Goal: Task Accomplishment & Management: Manage account settings

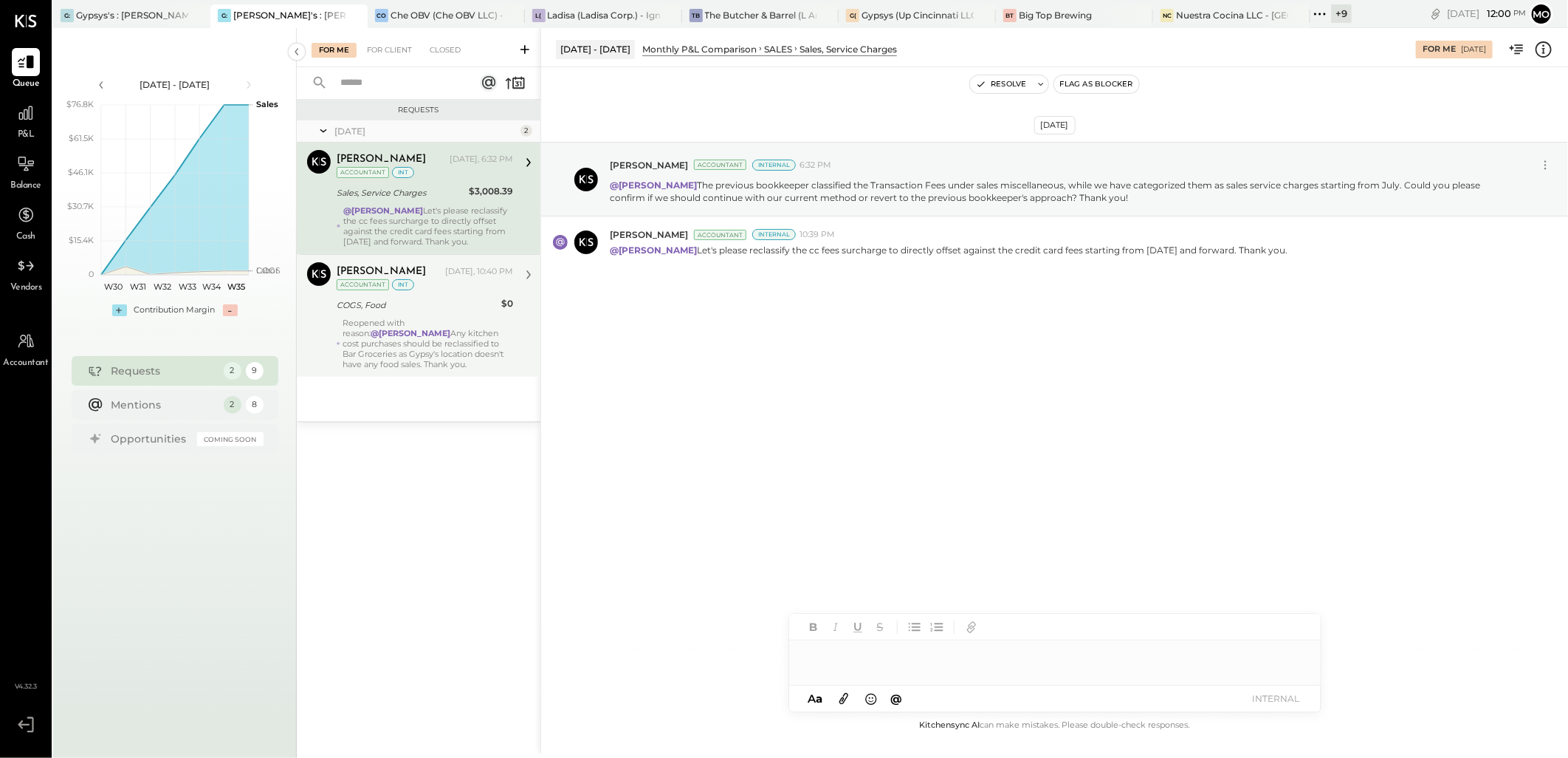
click at [421, 305] on div "COGS, Food" at bounding box center [417, 305] width 160 height 15
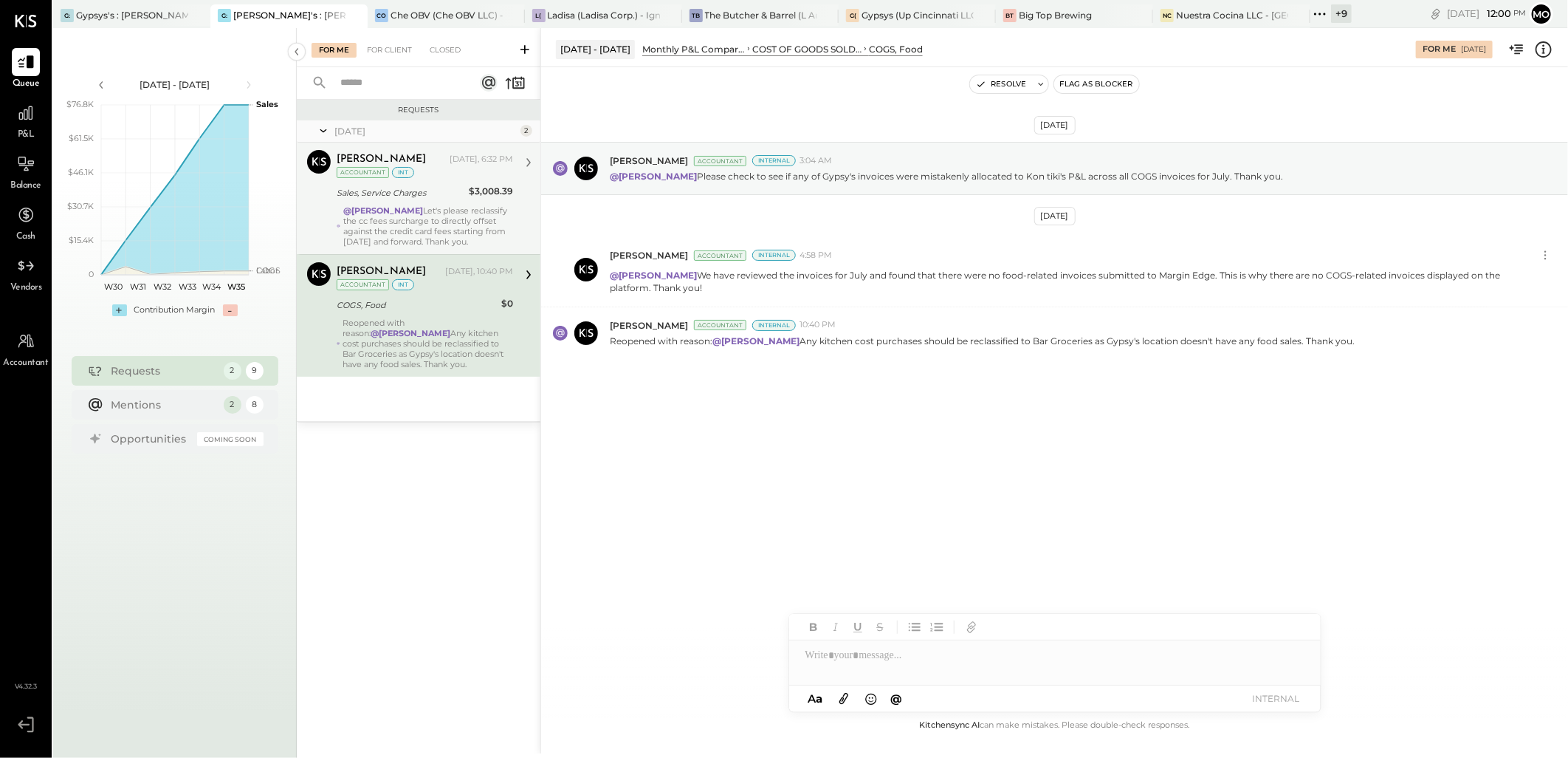
click at [437, 202] on div "[PERSON_NAME] [DATE], 6:32 PM Accountant int Sales, Service Charges $3,008.39 @…" at bounding box center [425, 198] width 177 height 97
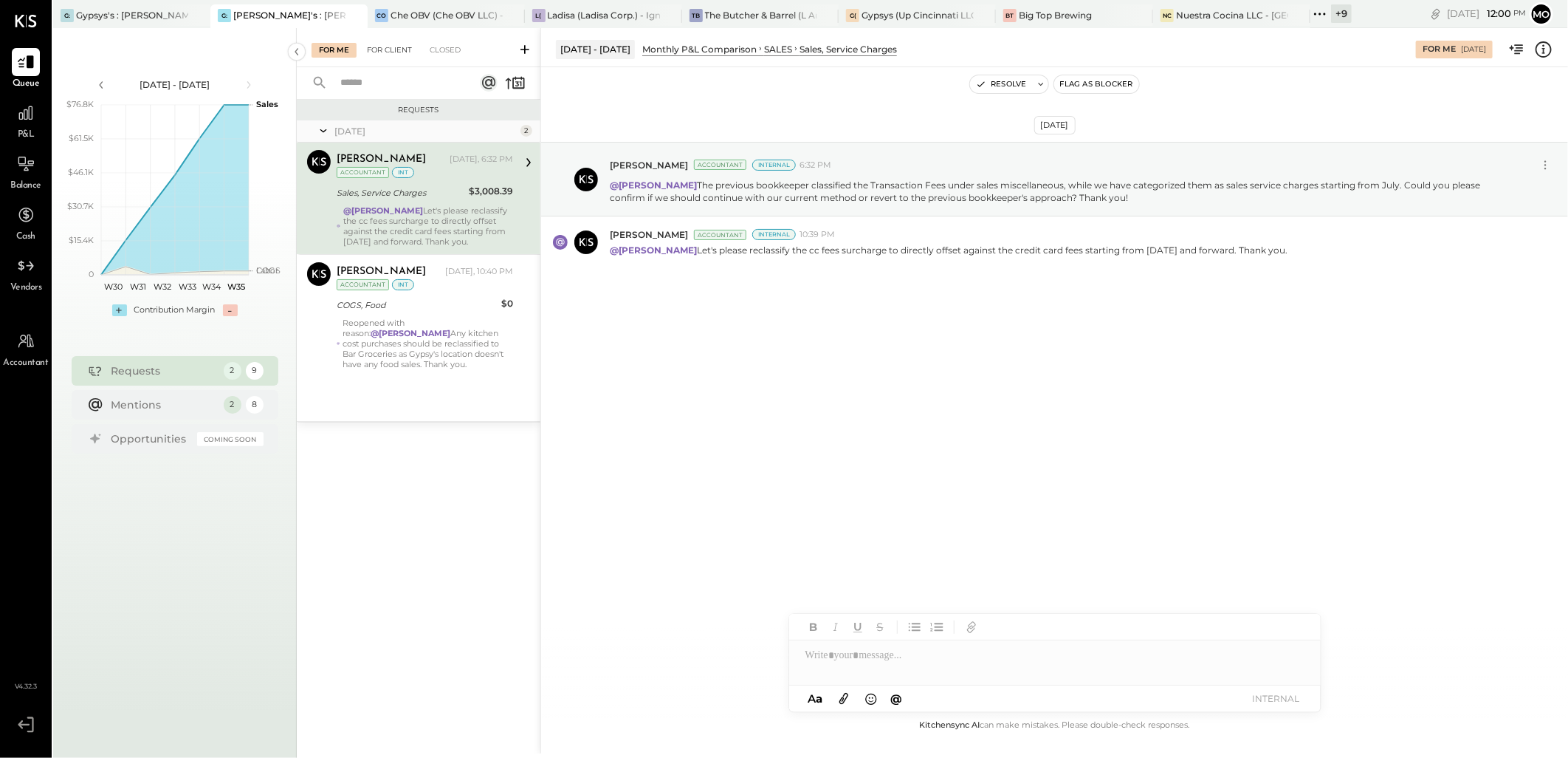
click at [399, 52] on div "For Client" at bounding box center [390, 50] width 60 height 15
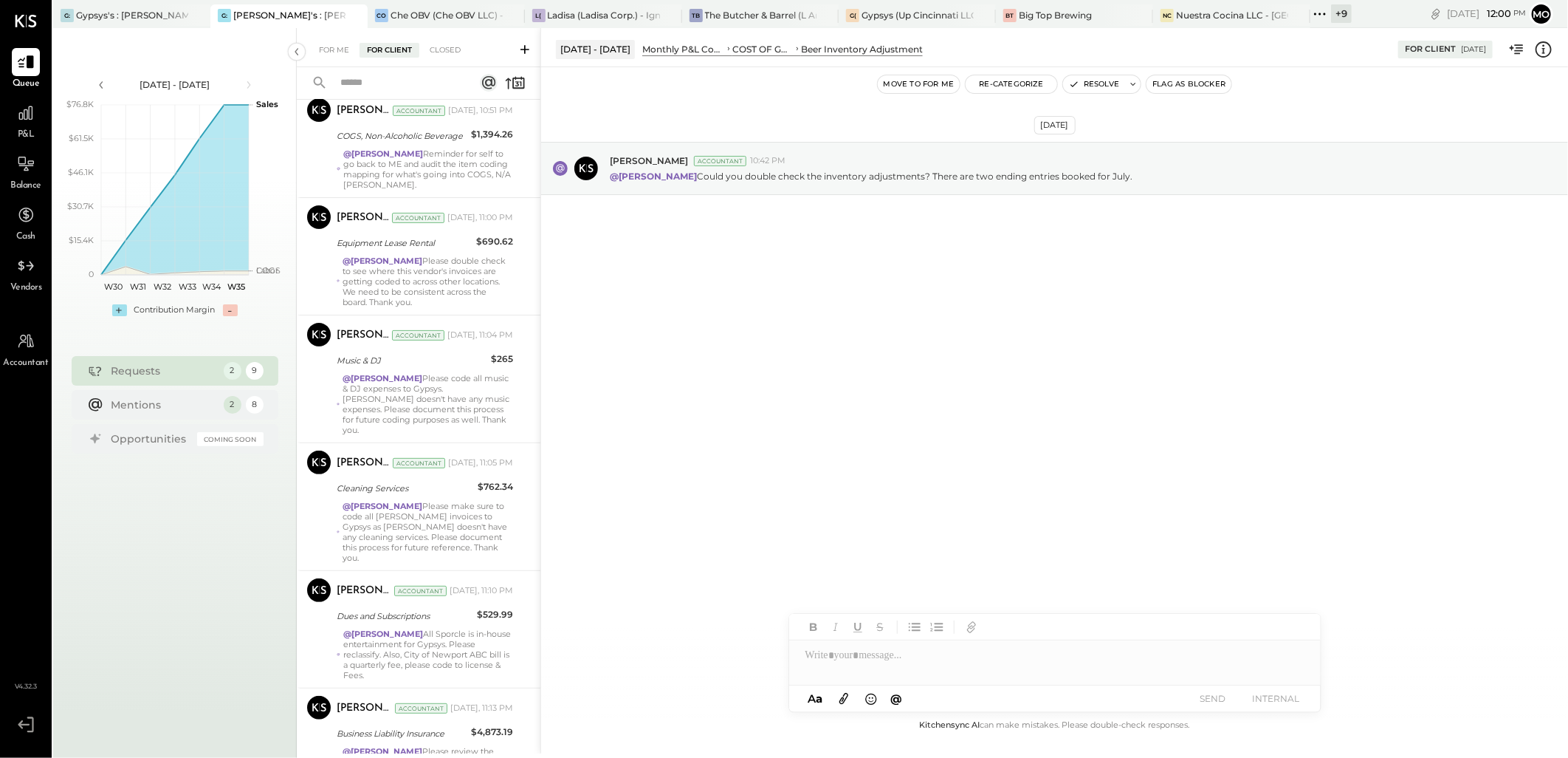
scroll to position [164, 0]
click at [430, 189] on div "@[PERSON_NAME] Reminder for self to go back to ME and audit the item coding map…" at bounding box center [428, 168] width 170 height 41
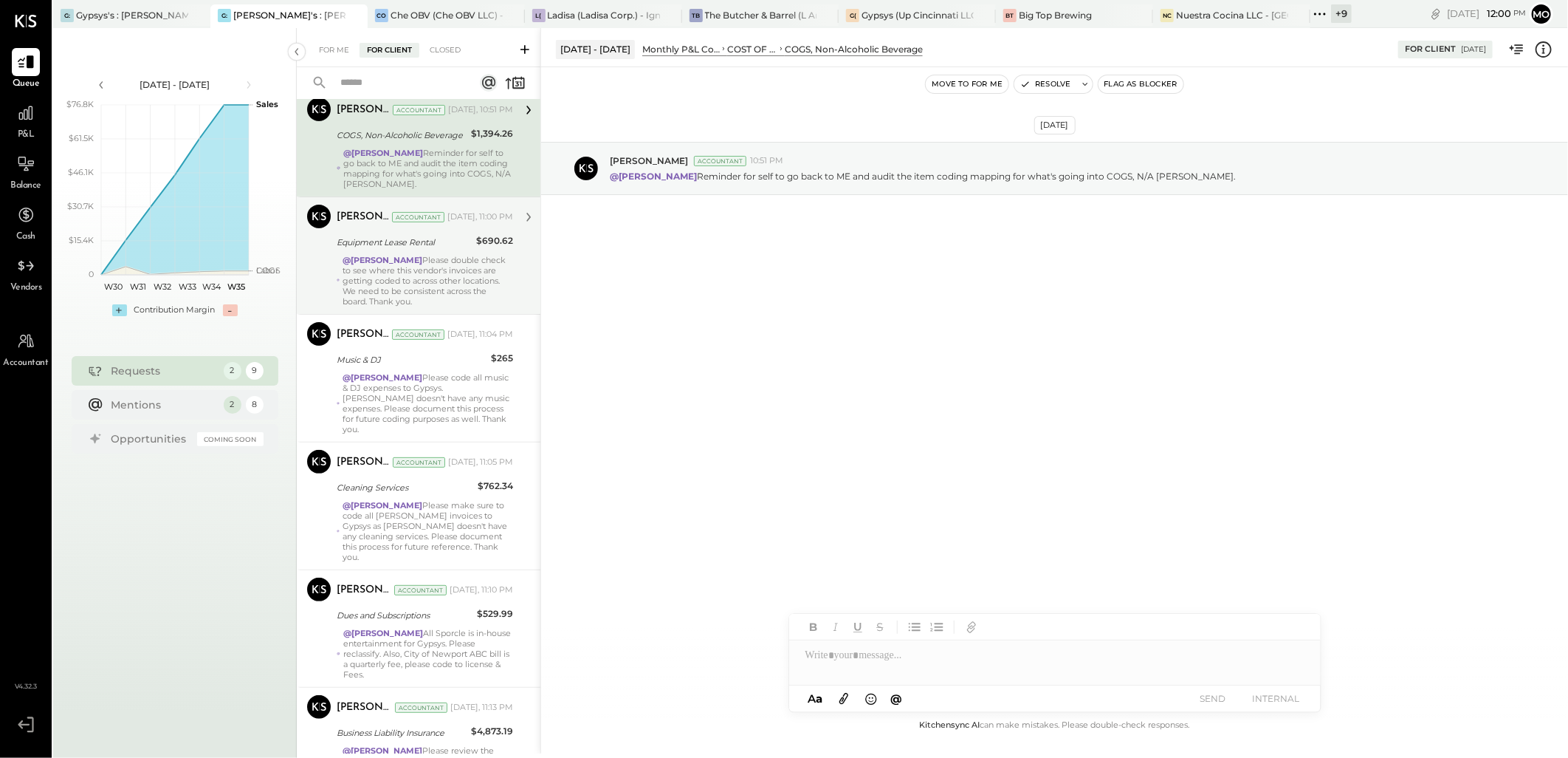
click at [451, 306] on div "@Mohammadsalkin Ansari Please double check to see where this vendor's invoices …" at bounding box center [428, 281] width 171 height 52
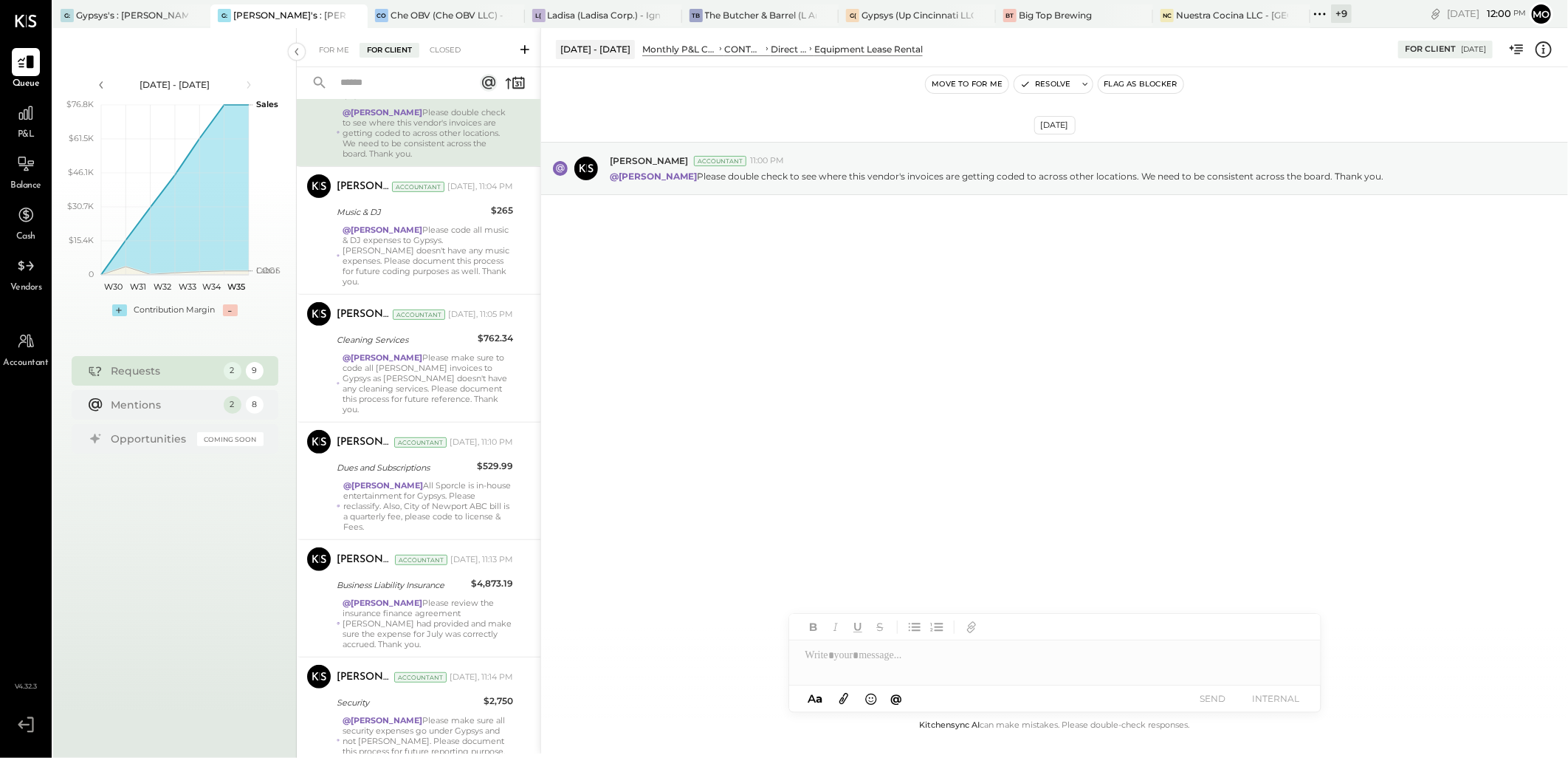
scroll to position [484, 0]
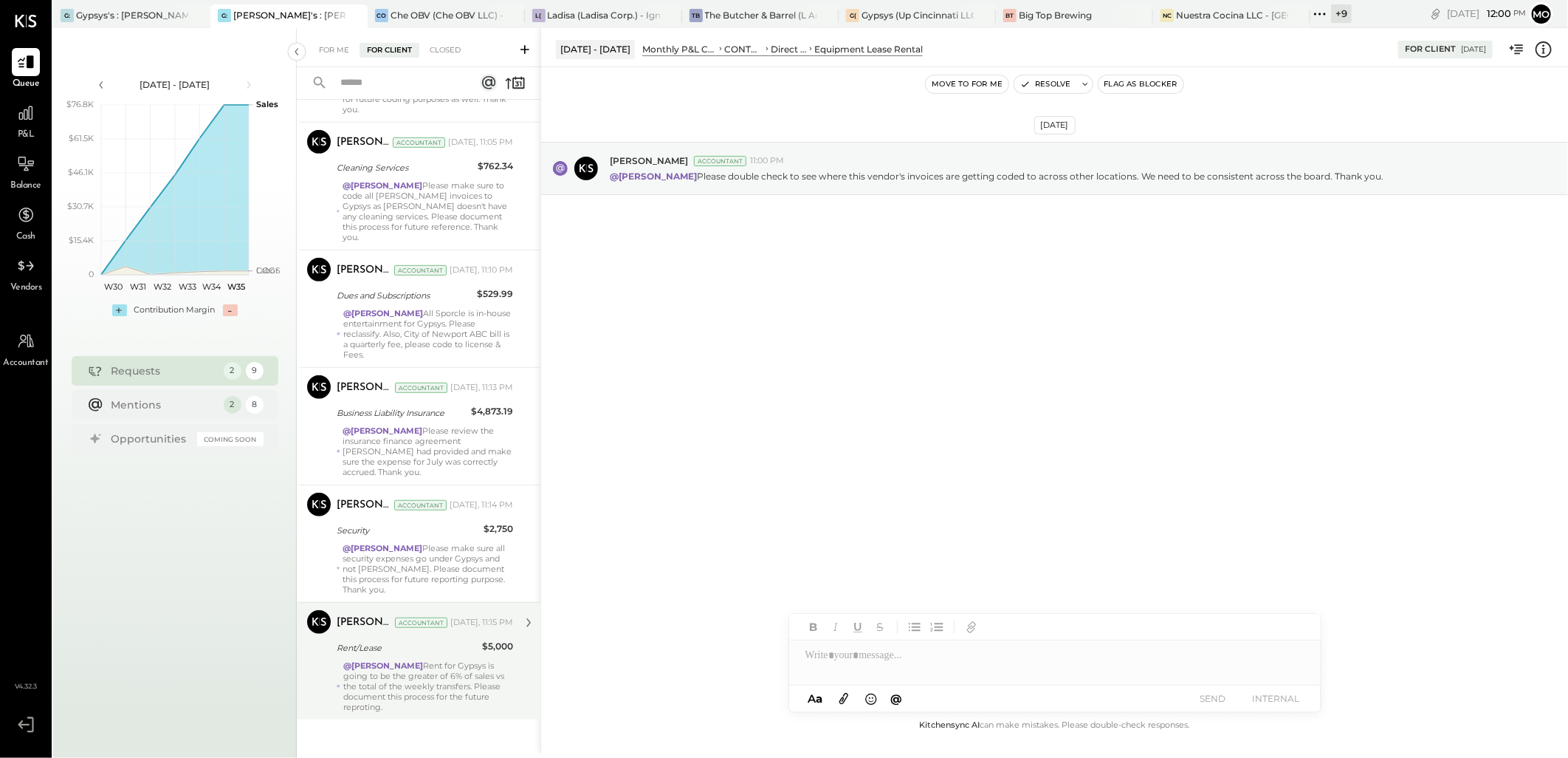
click at [456, 660] on div "@Mohammadsalkin [PERSON_NAME] for Gypsys is going to be the greater of 6% of sa…" at bounding box center [428, 686] width 170 height 52
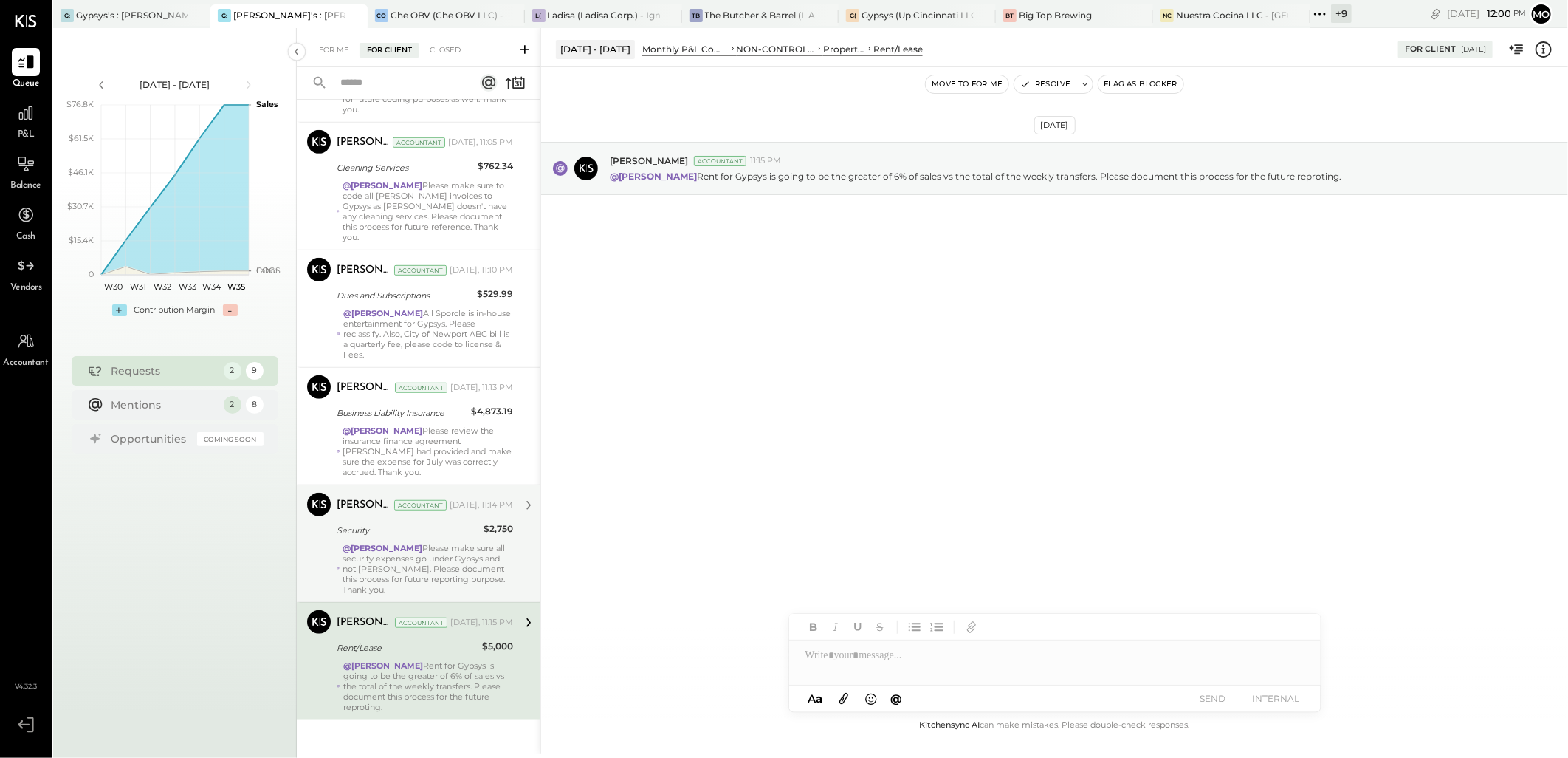
click at [425, 553] on div "@[PERSON_NAME] Please make sure all security expenses go under Gypsys and not […" at bounding box center [428, 569] width 171 height 52
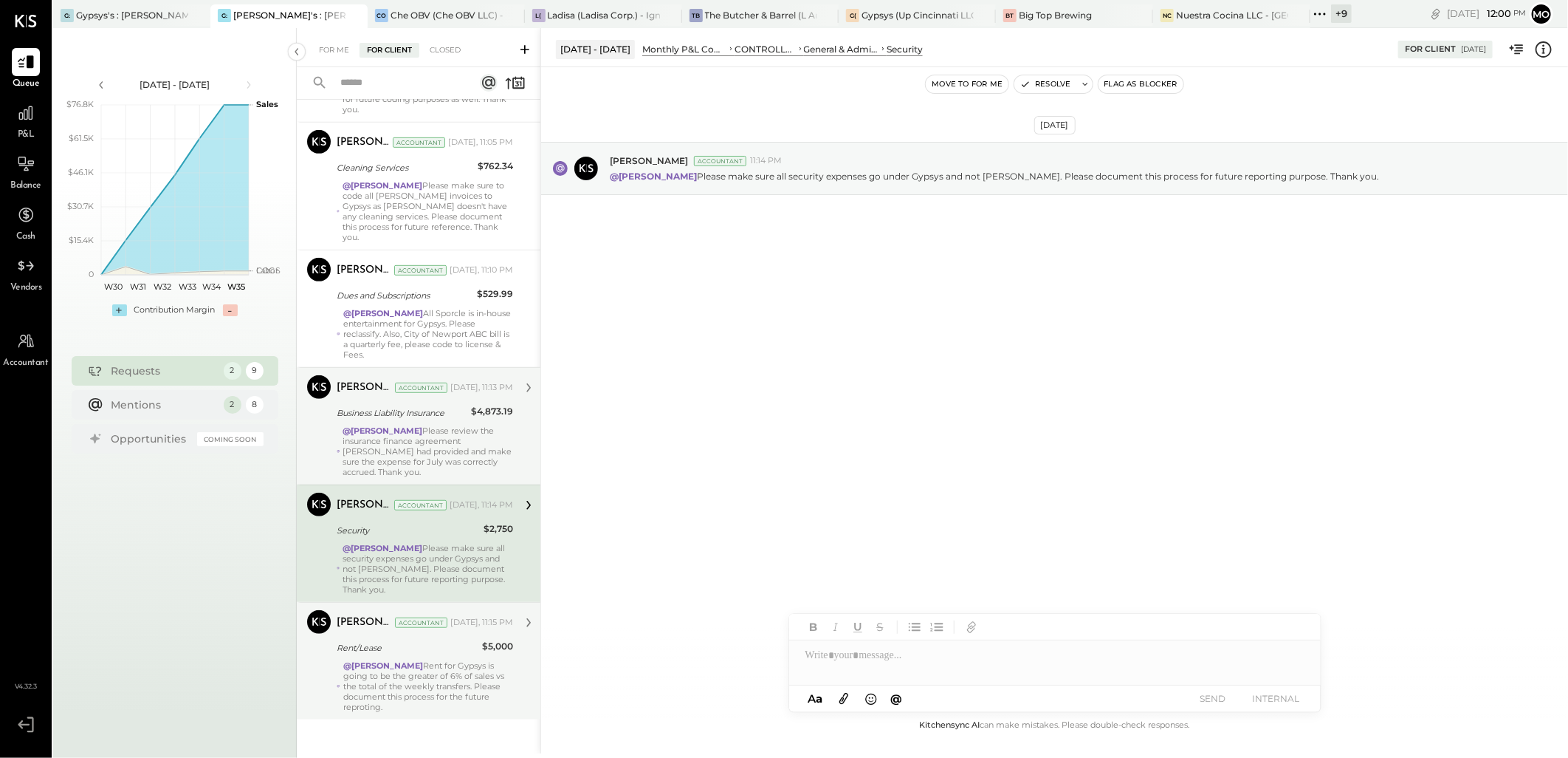
click at [423, 425] on strong "@[PERSON_NAME]" at bounding box center [383, 431] width 80 height 11
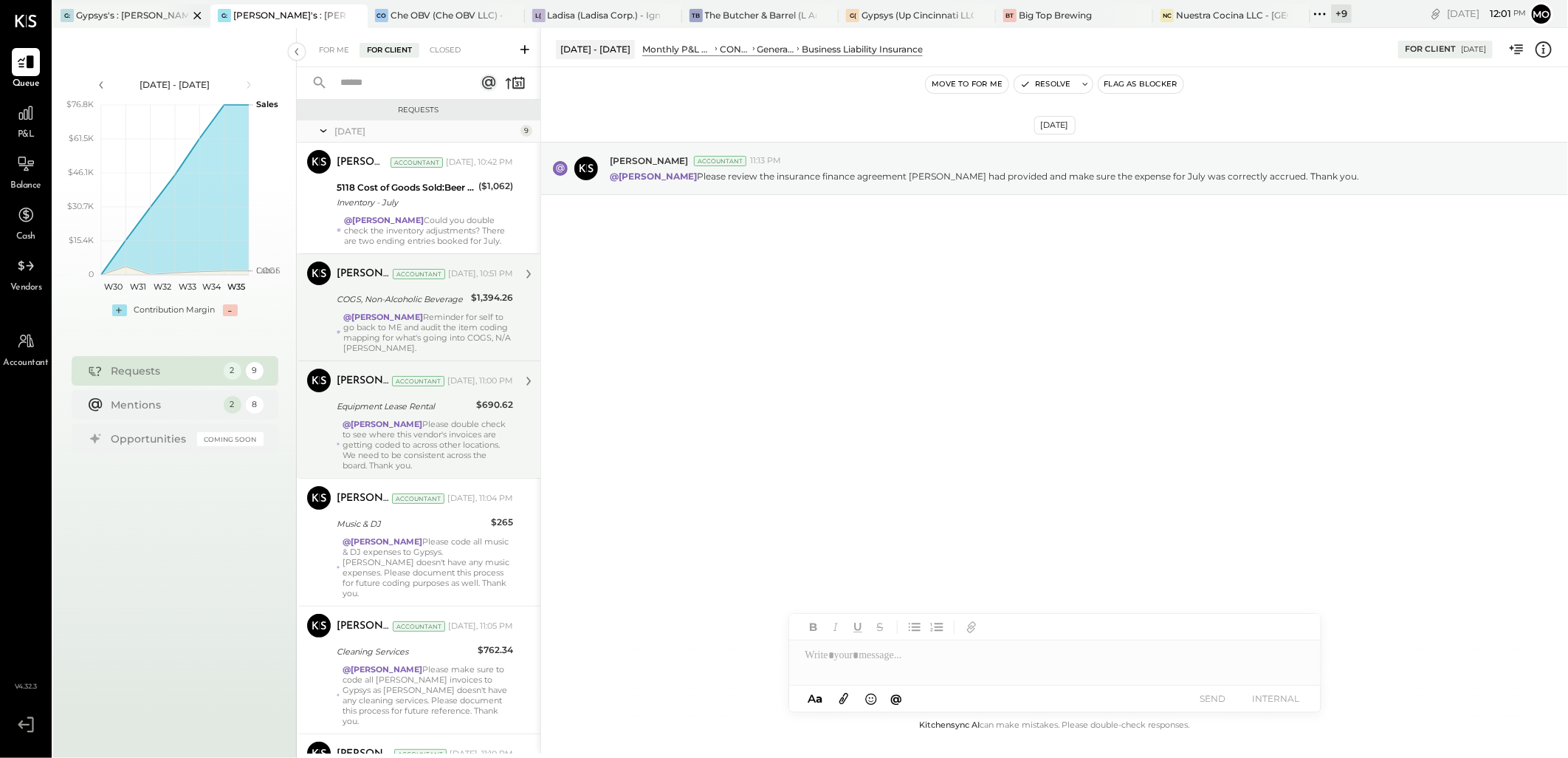
click at [116, 11] on div "Gypsys's : [PERSON_NAME] on the levee" at bounding box center [132, 15] width 113 height 12
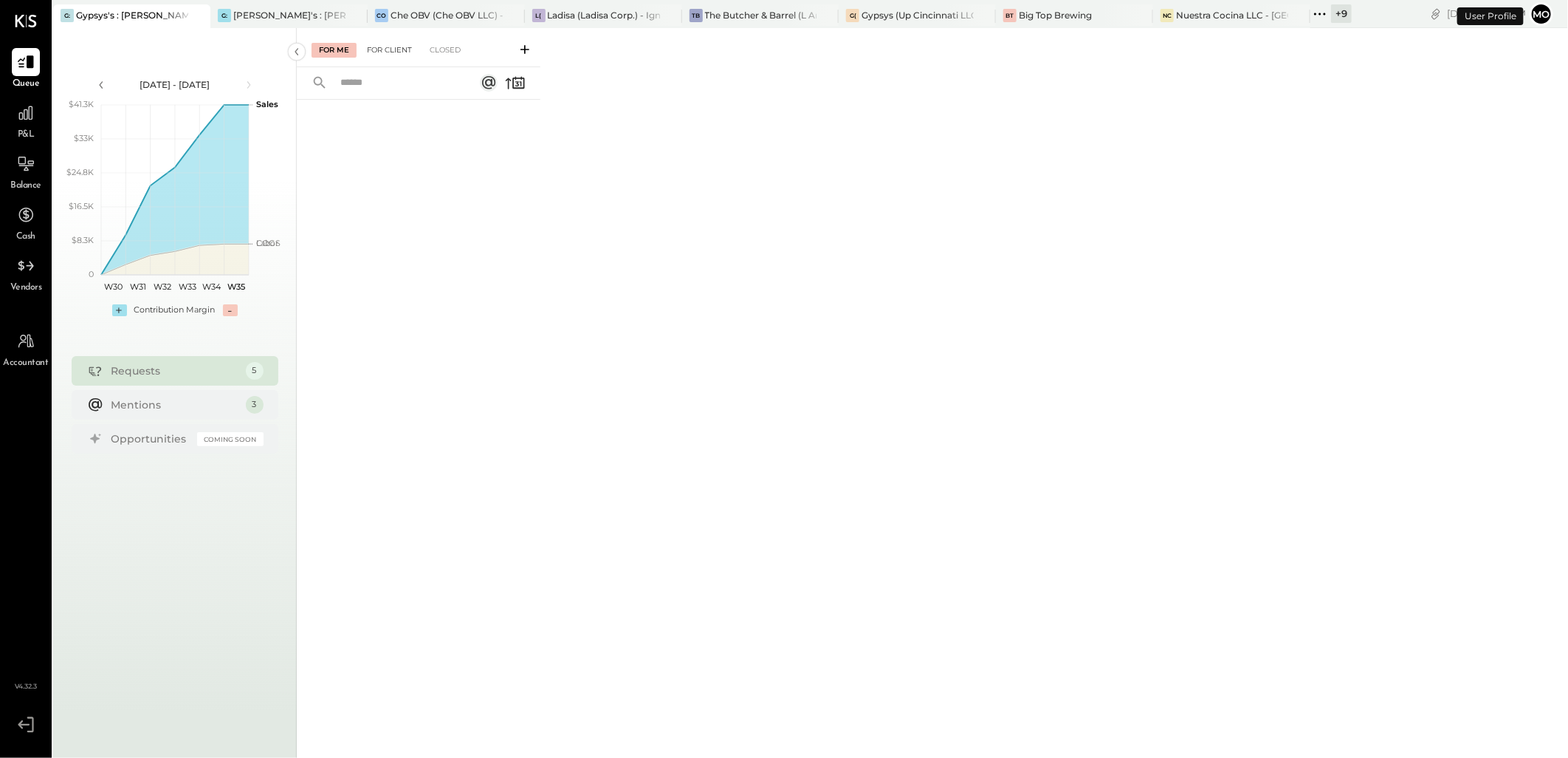
click at [377, 54] on div "For Client" at bounding box center [390, 50] width 60 height 15
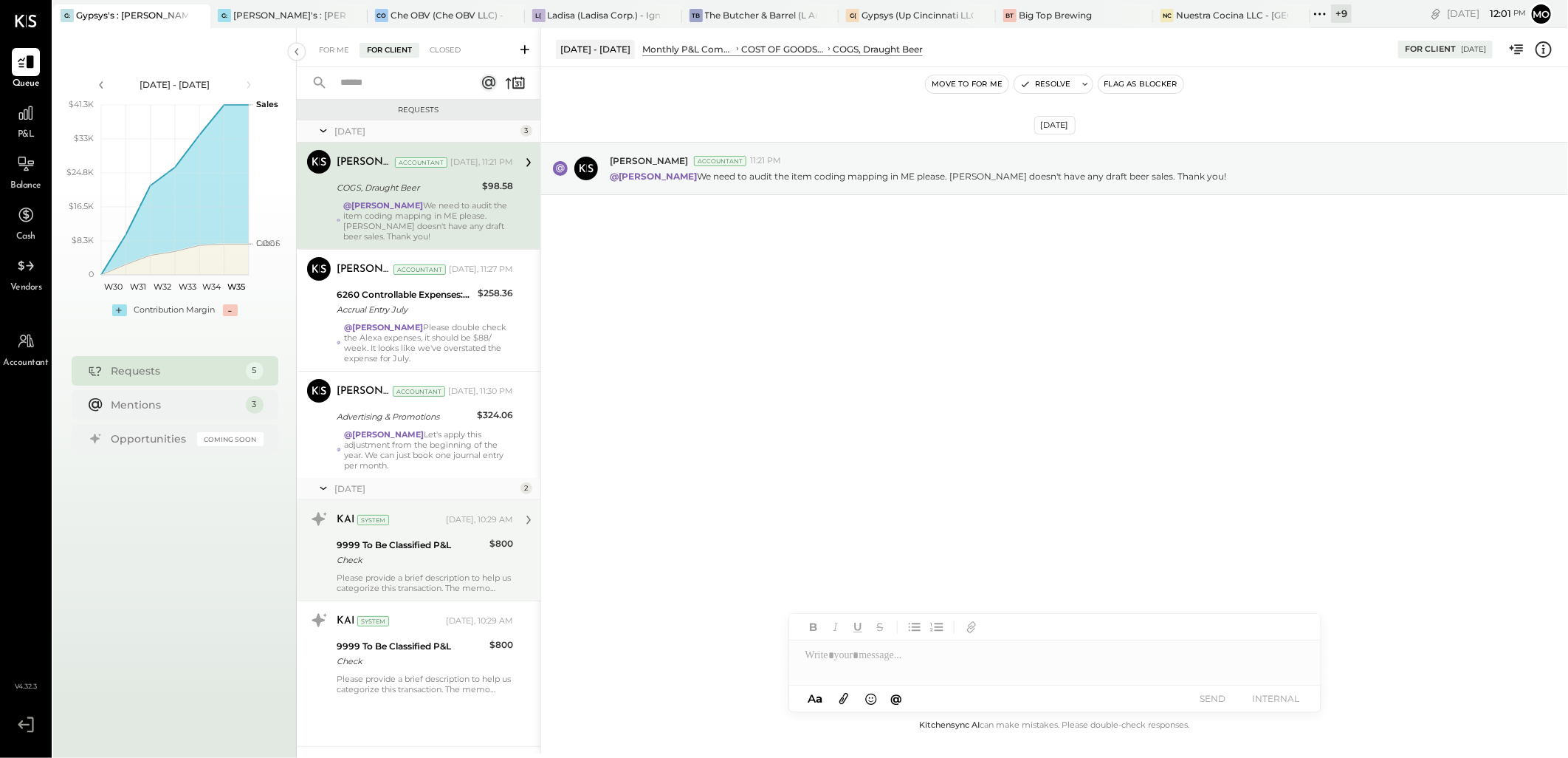
click at [465, 577] on div "Please provide a brief description to help us categorize this transaction. The …" at bounding box center [425, 582] width 177 height 20
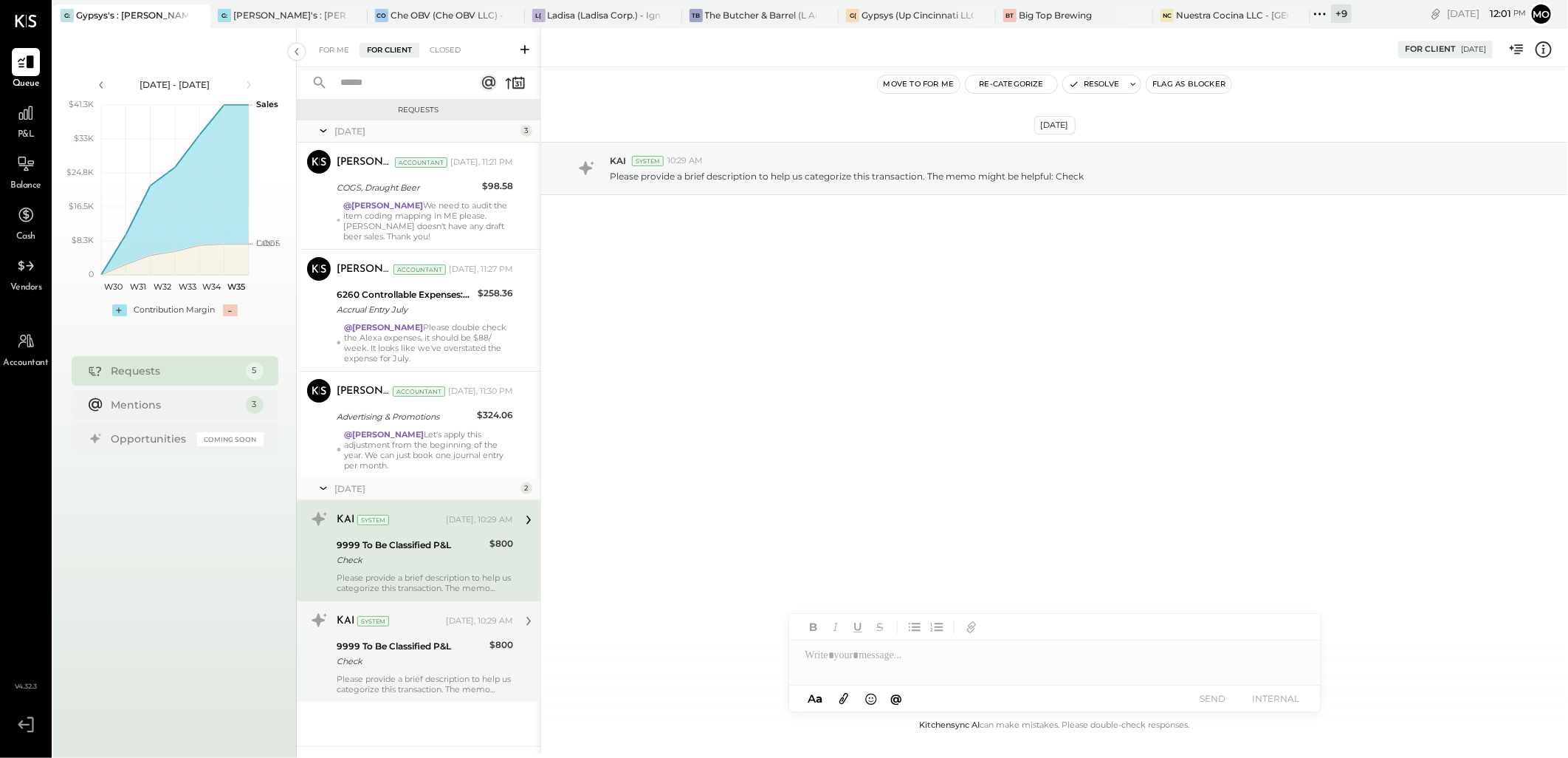
click at [429, 673] on div "Please provide a brief description to help us categorize this transaction. The …" at bounding box center [425, 683] width 177 height 20
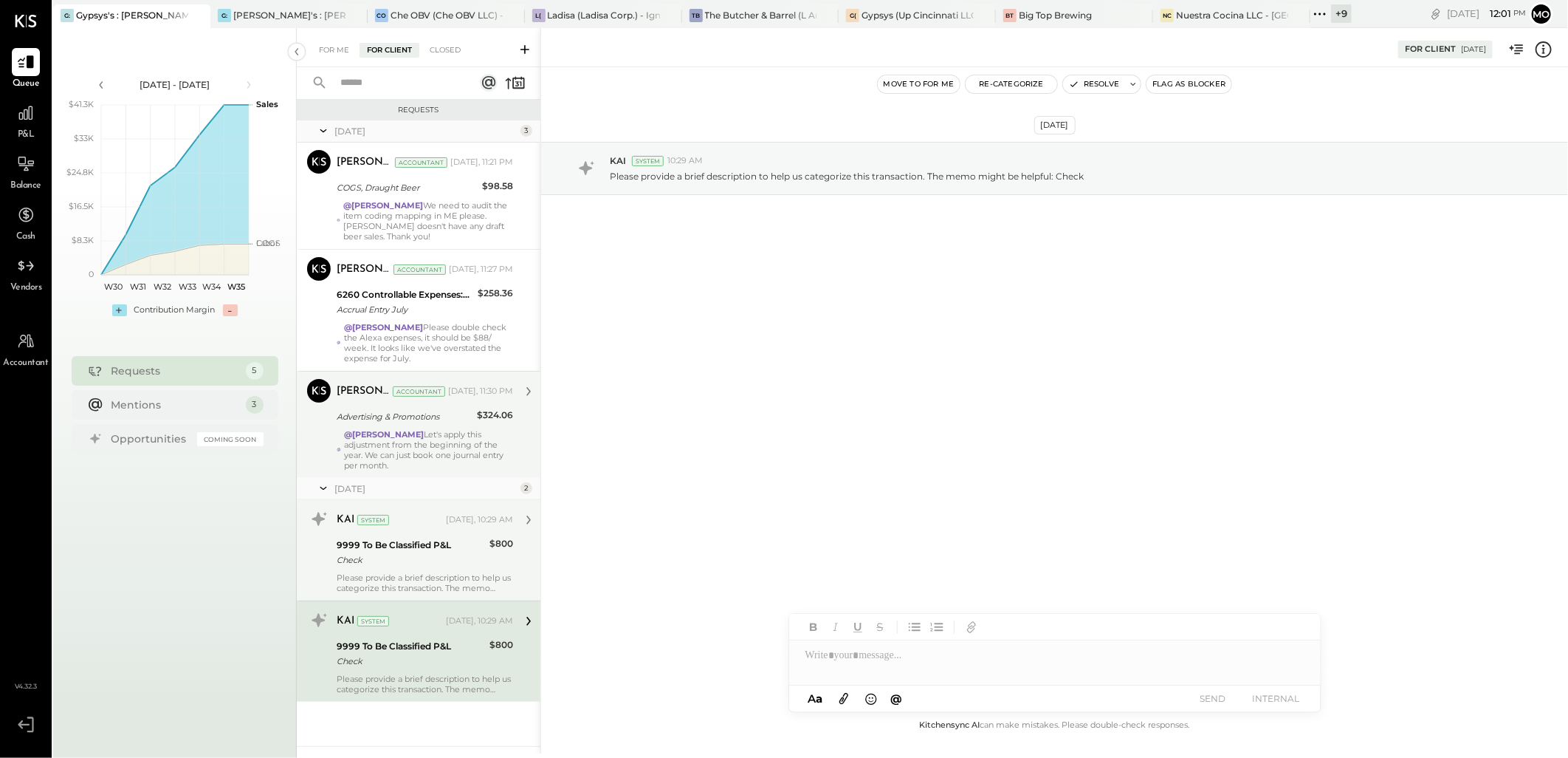
click at [425, 442] on div "@[PERSON_NAME] Let's apply this adjustment from the beginning of the year. We c…" at bounding box center [429, 450] width 169 height 41
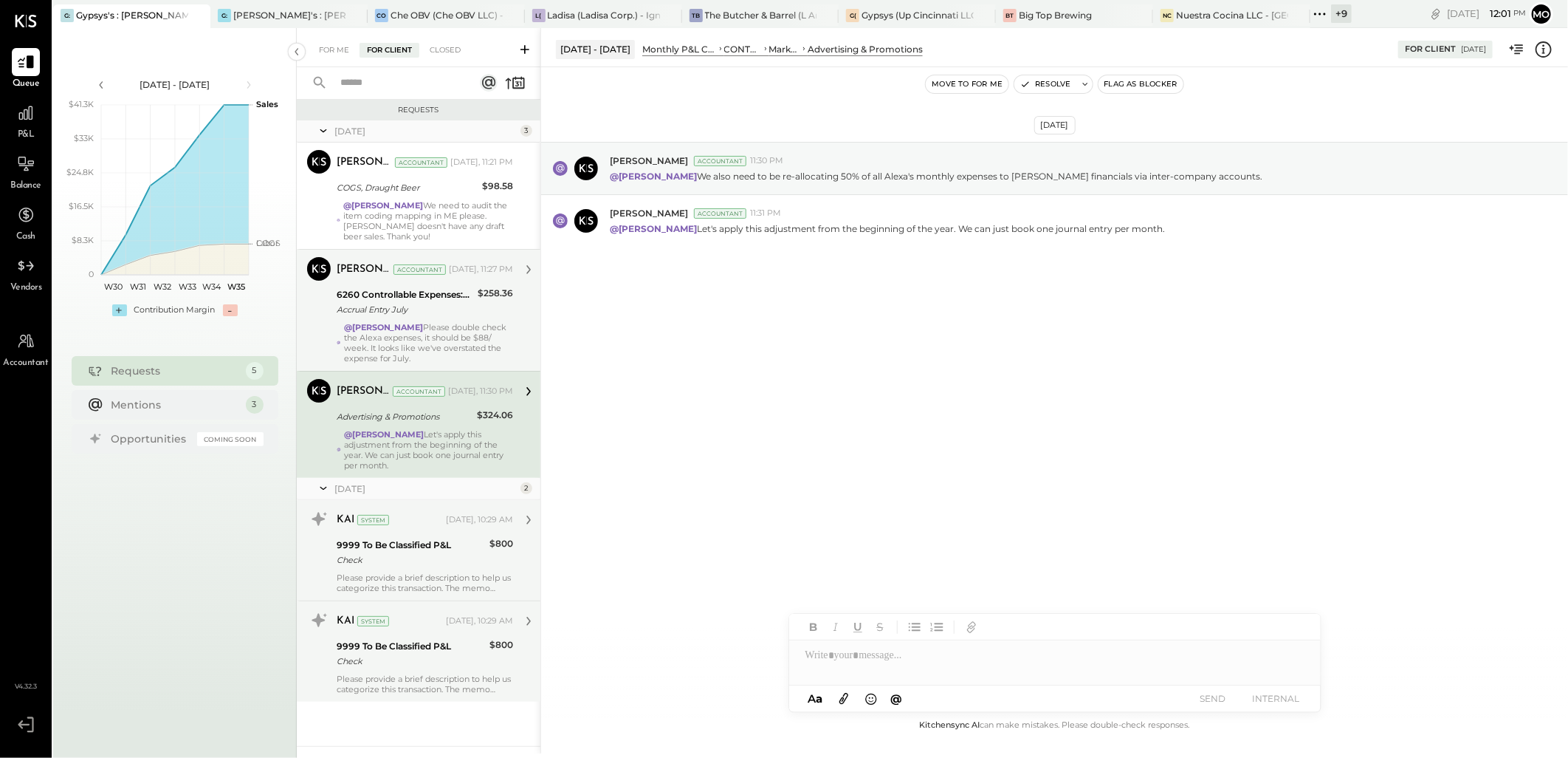
click at [422, 322] on strong "@[PERSON_NAME]" at bounding box center [384, 327] width 80 height 11
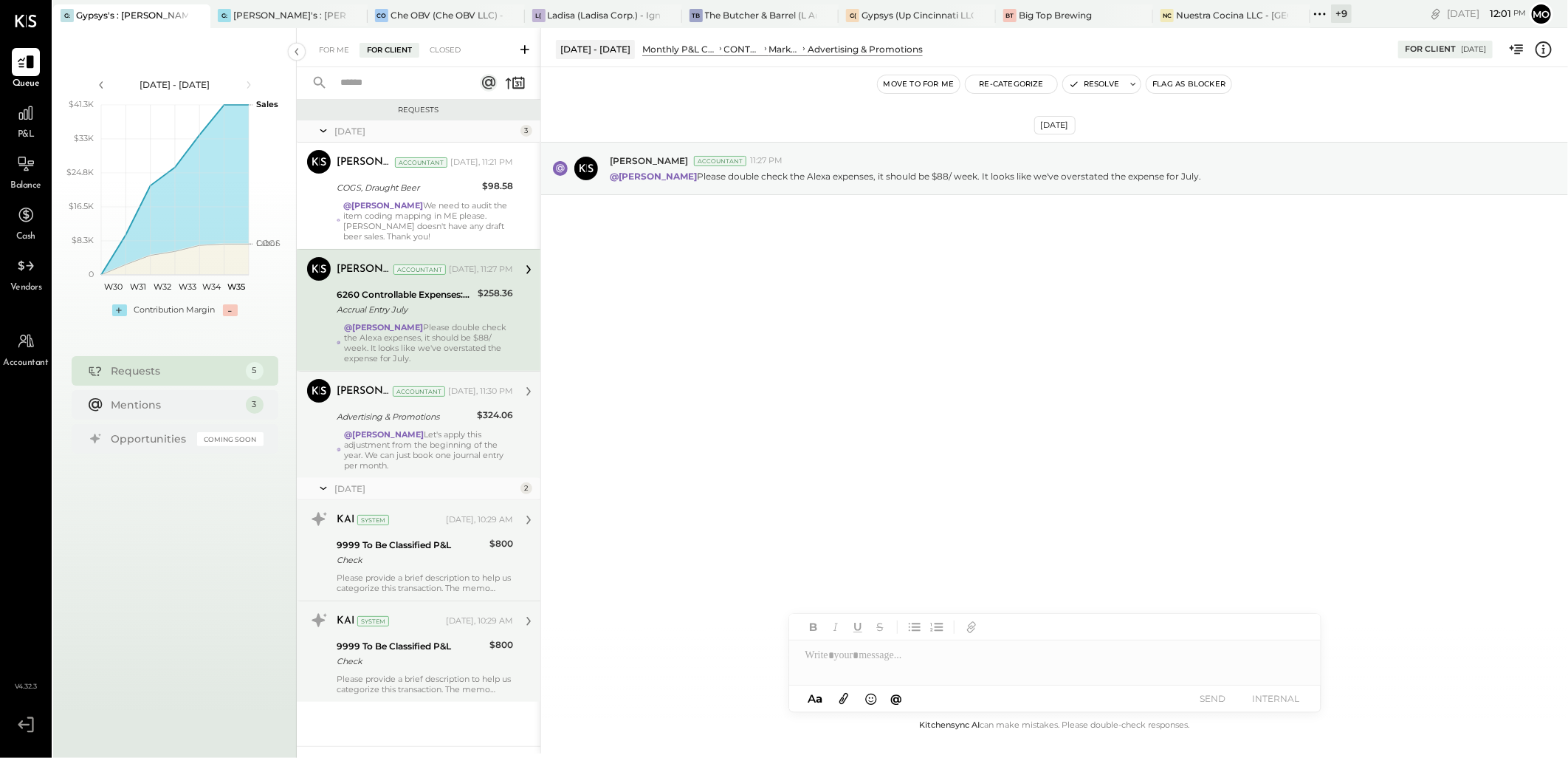
drag, startPoint x: 408, startPoint y: 197, endPoint x: 526, endPoint y: 304, distance: 159.3
click at [408, 196] on div "[PERSON_NAME] Accountant [DATE], 11:21 PM COGS, Draught Beer $98.58 @[PERSON_NA…" at bounding box center [425, 195] width 177 height 92
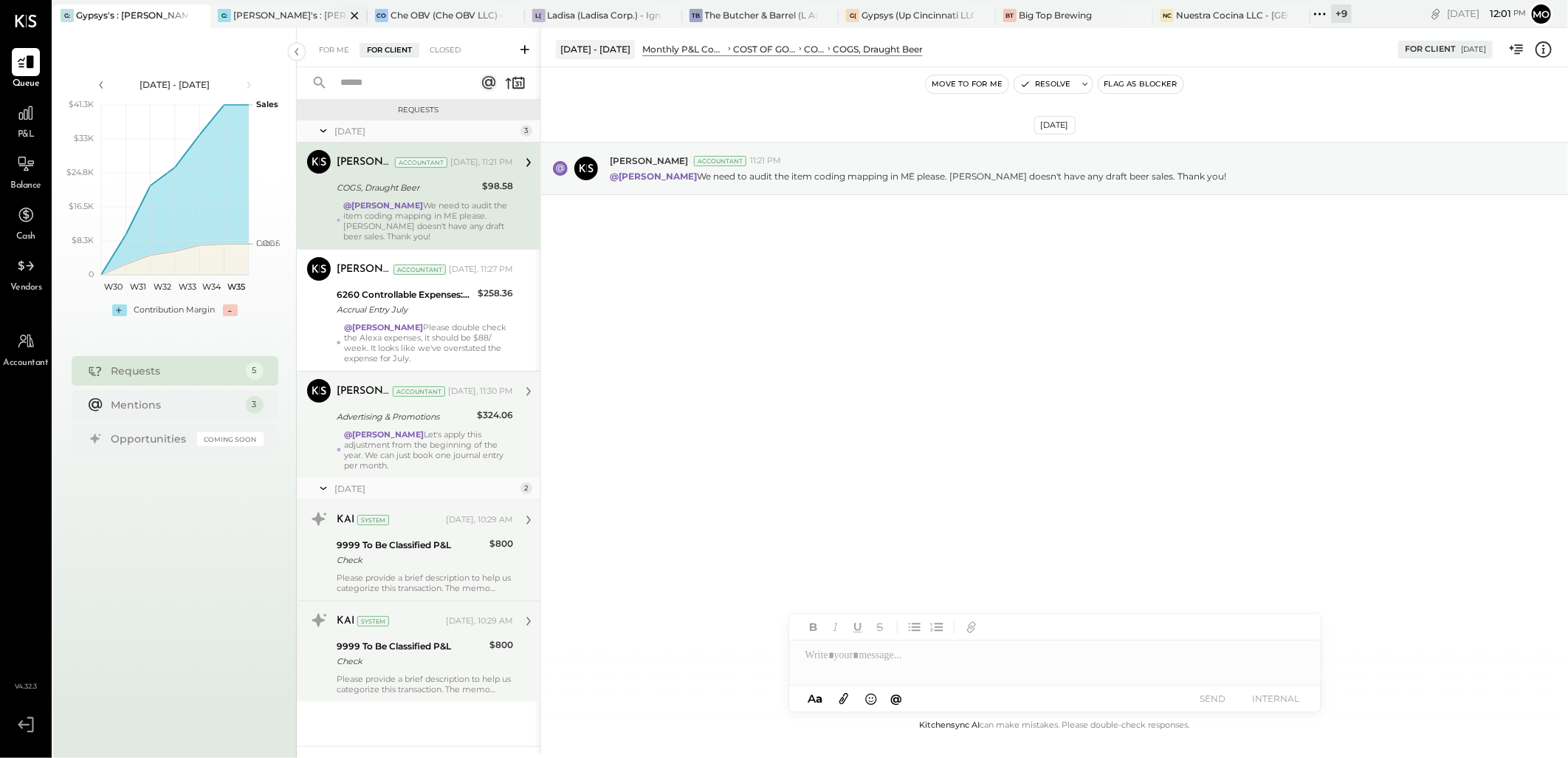
click at [249, 16] on div "[PERSON_NAME]'s : [PERSON_NAME]'s" at bounding box center [289, 15] width 113 height 12
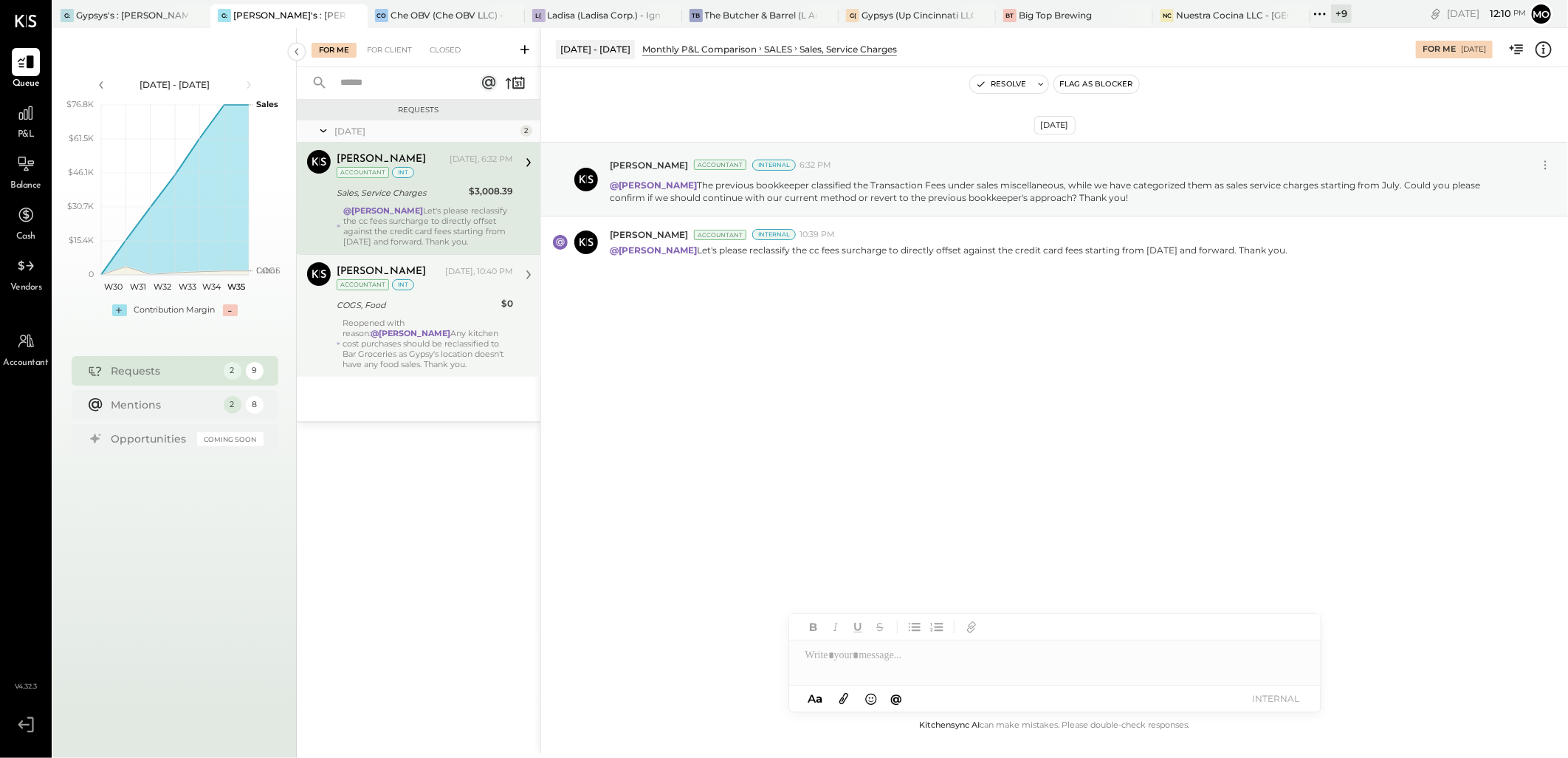
click at [432, 331] on strong "@[PERSON_NAME]" at bounding box center [411, 334] width 80 height 11
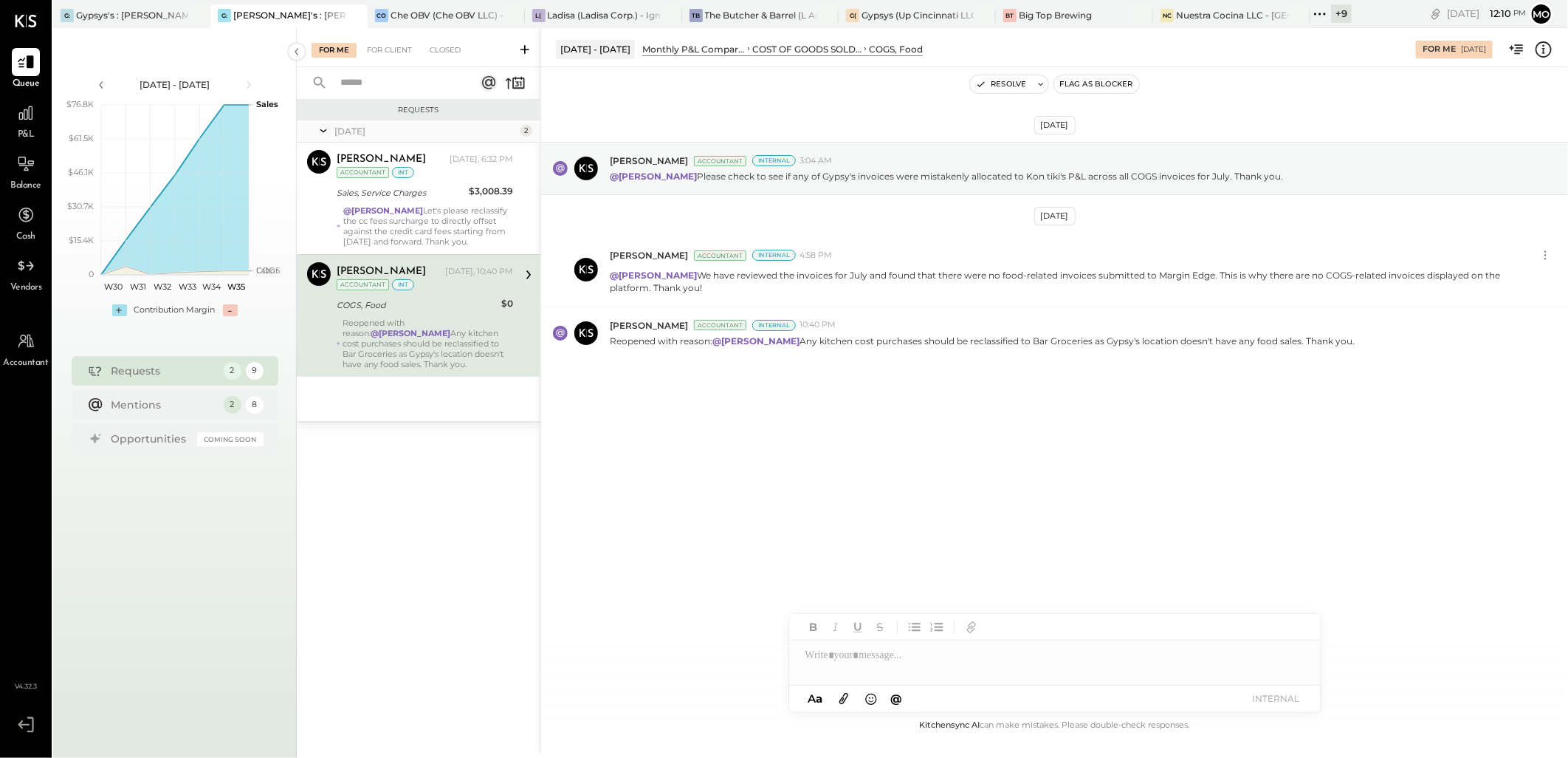
click at [1320, 11] on icon at bounding box center [1321, 14] width 19 height 19
click at [1209, 13] on div "Nuestra Cocina LLC - [GEOGRAPHIC_DATA]" at bounding box center [1233, 15] width 113 height 12
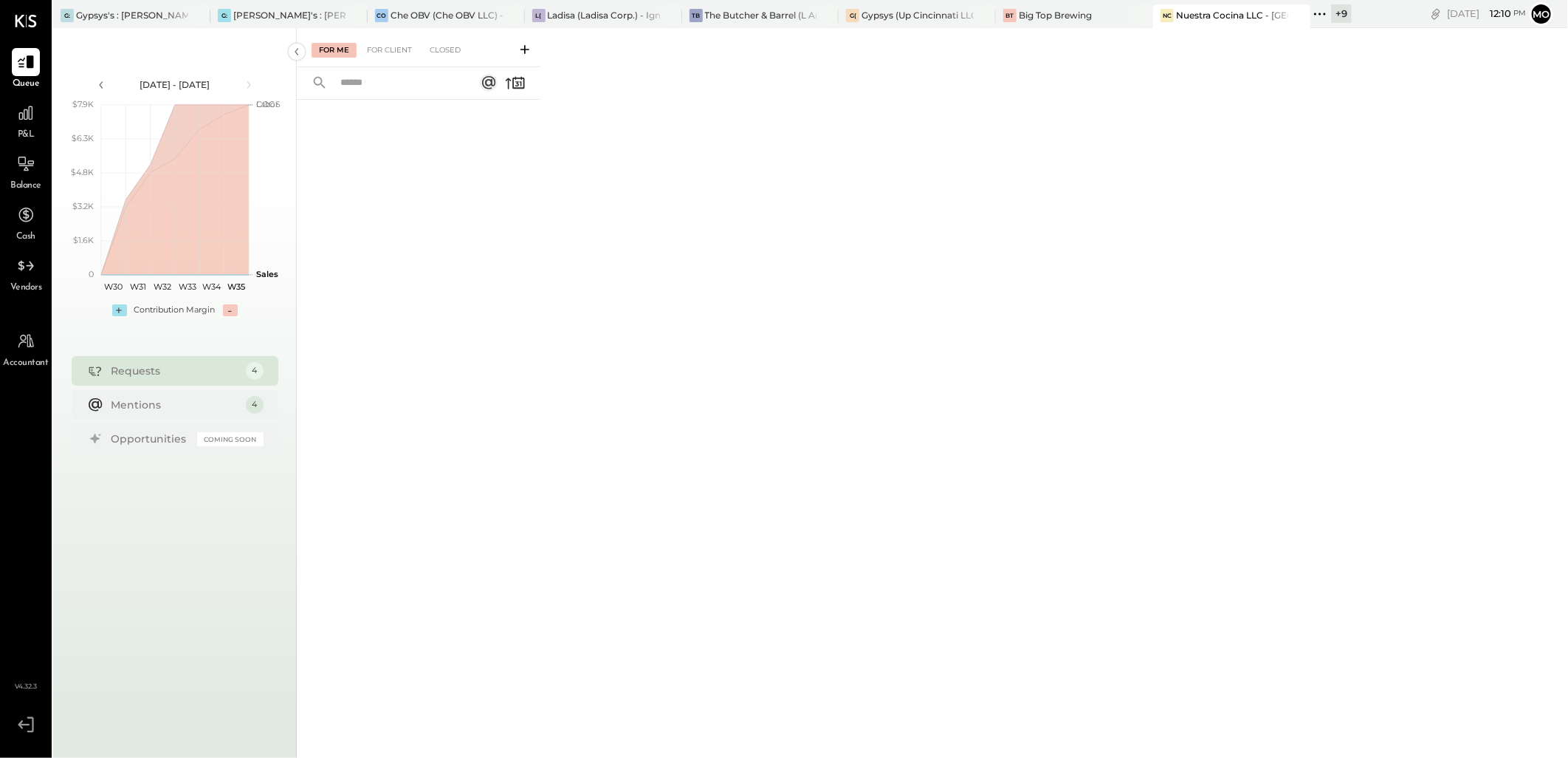
click at [382, 40] on div "For Me For Client Closed" at bounding box center [418, 48] width 244 height 39
click at [392, 45] on div "For Client" at bounding box center [390, 50] width 60 height 15
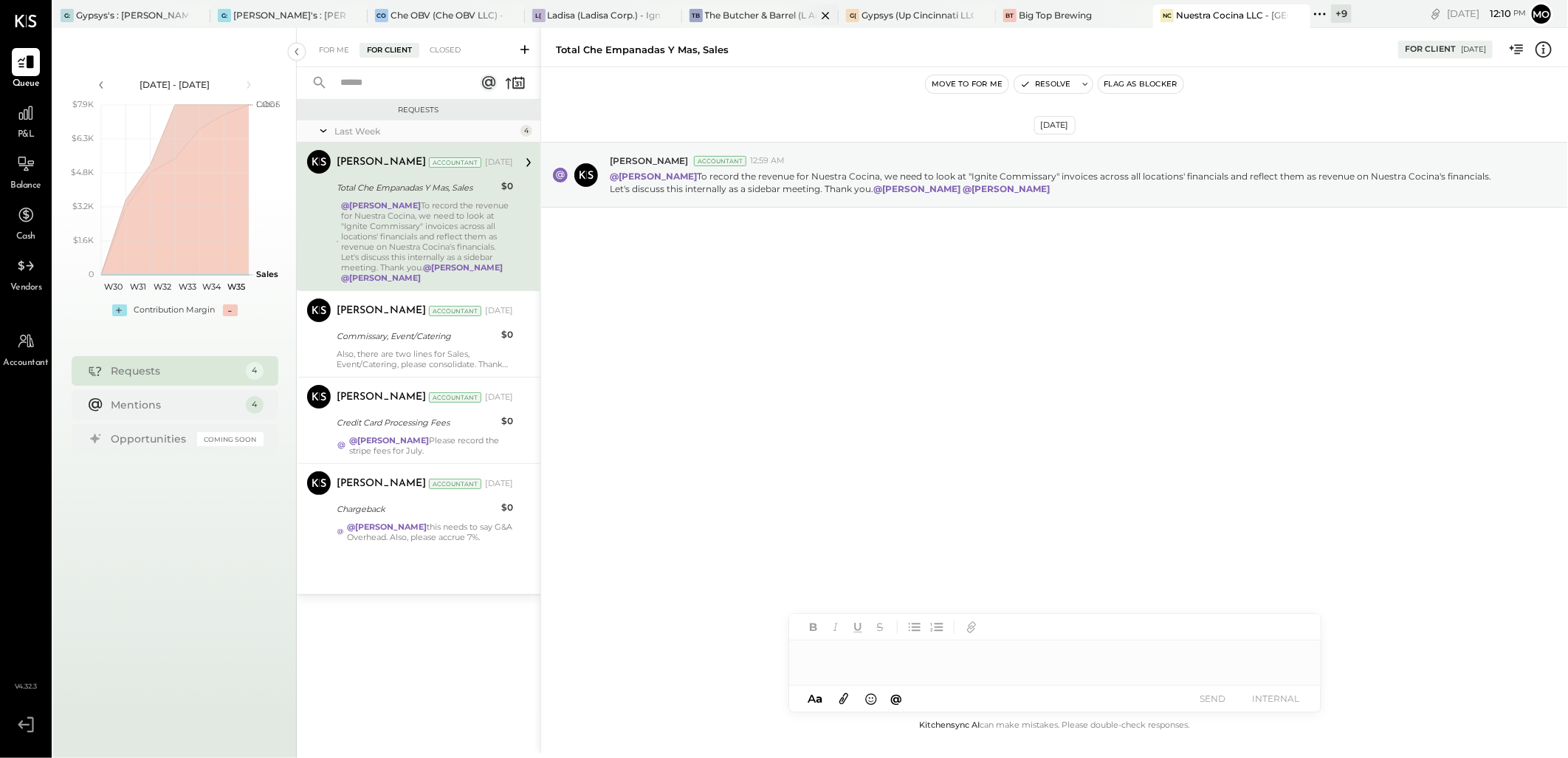
click at [741, 11] on div "The Butcher & Barrel (L Argento LLC) - [GEOGRAPHIC_DATA]" at bounding box center [761, 15] width 113 height 12
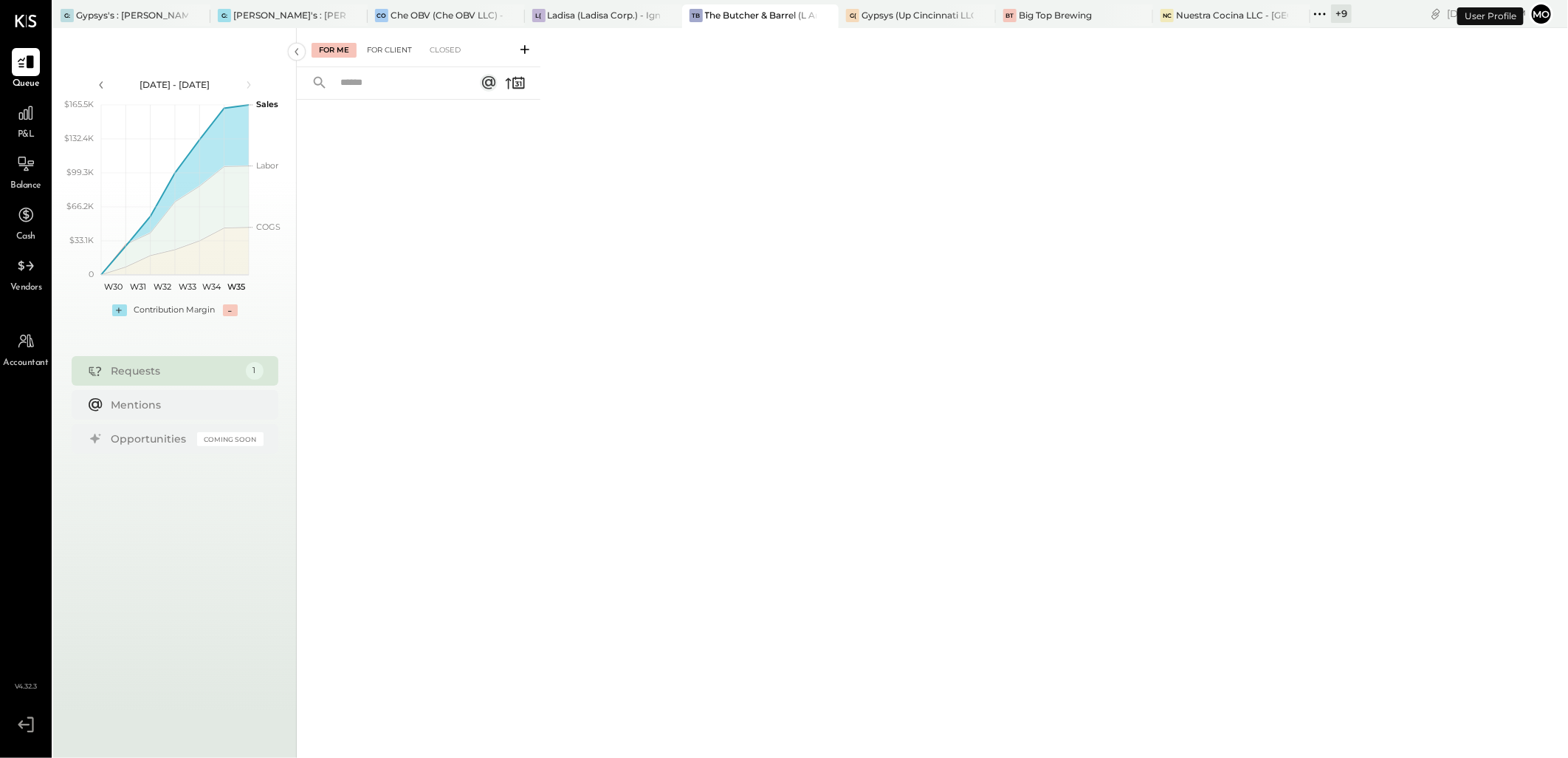
click at [377, 50] on div "For Client" at bounding box center [390, 50] width 60 height 15
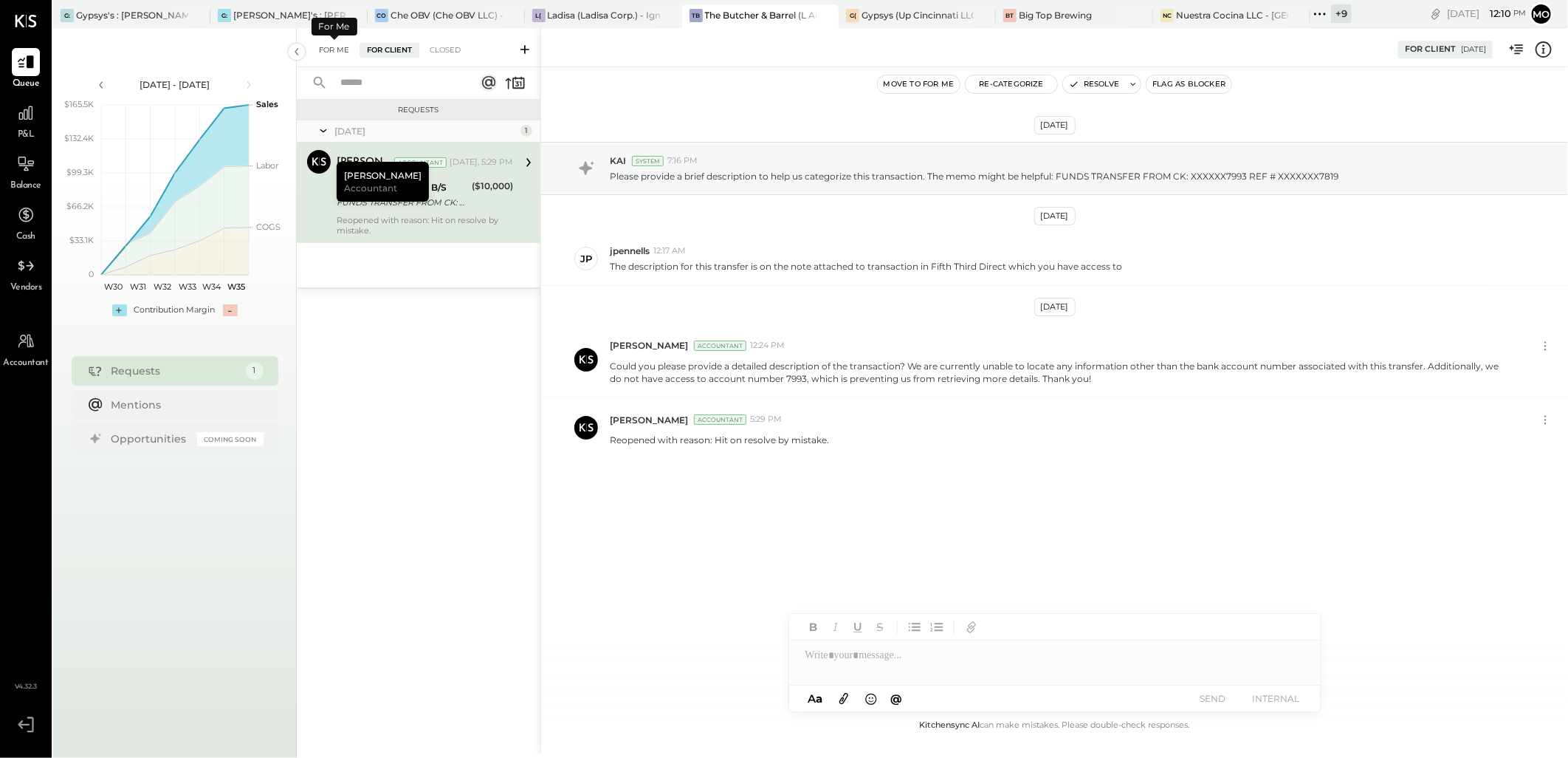
click at [335, 45] on div "For Me" at bounding box center [333, 50] width 45 height 15
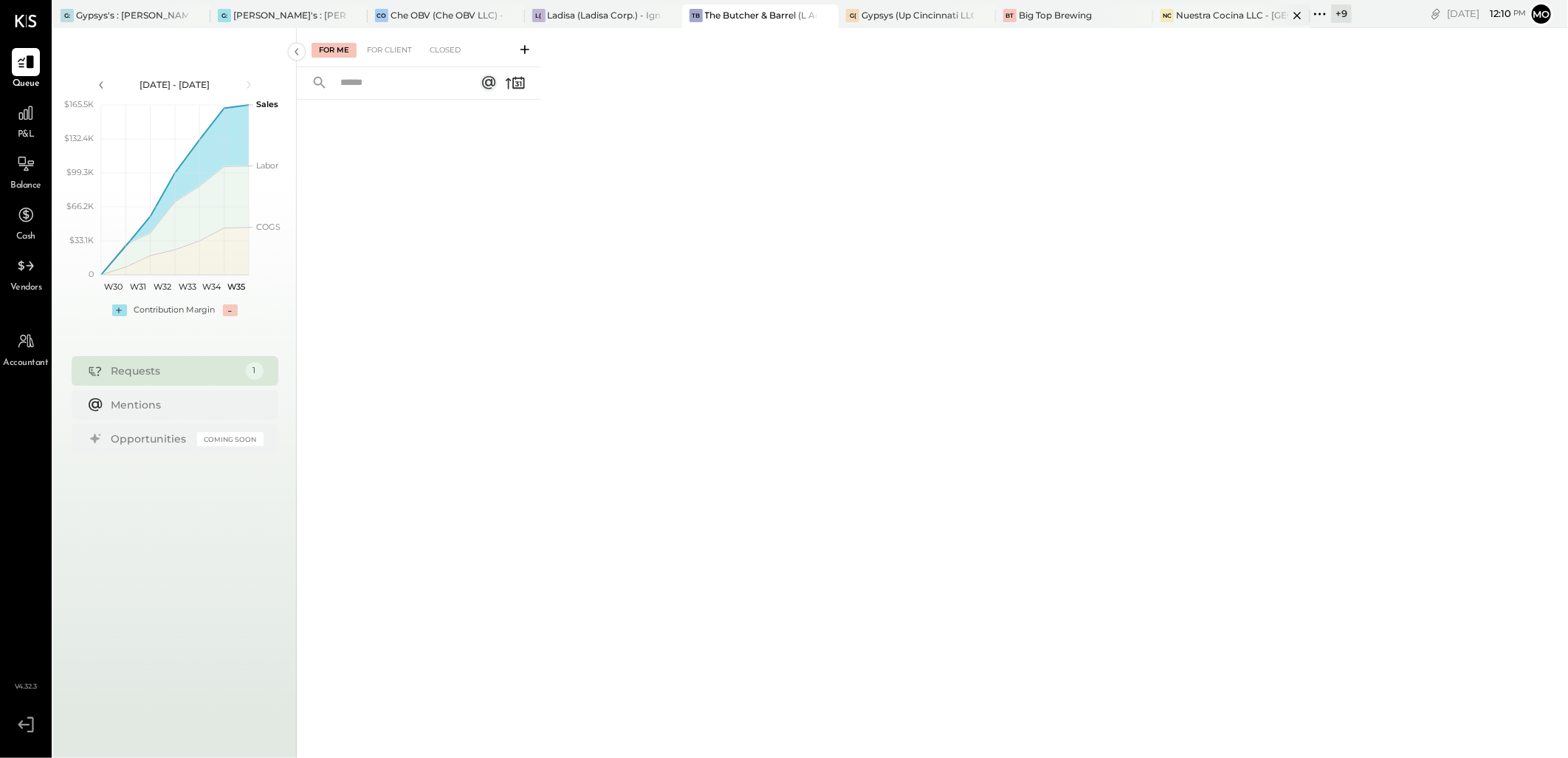
click at [1206, 18] on div "Nuestra Cocina LLC - [GEOGRAPHIC_DATA]" at bounding box center [1233, 15] width 113 height 12
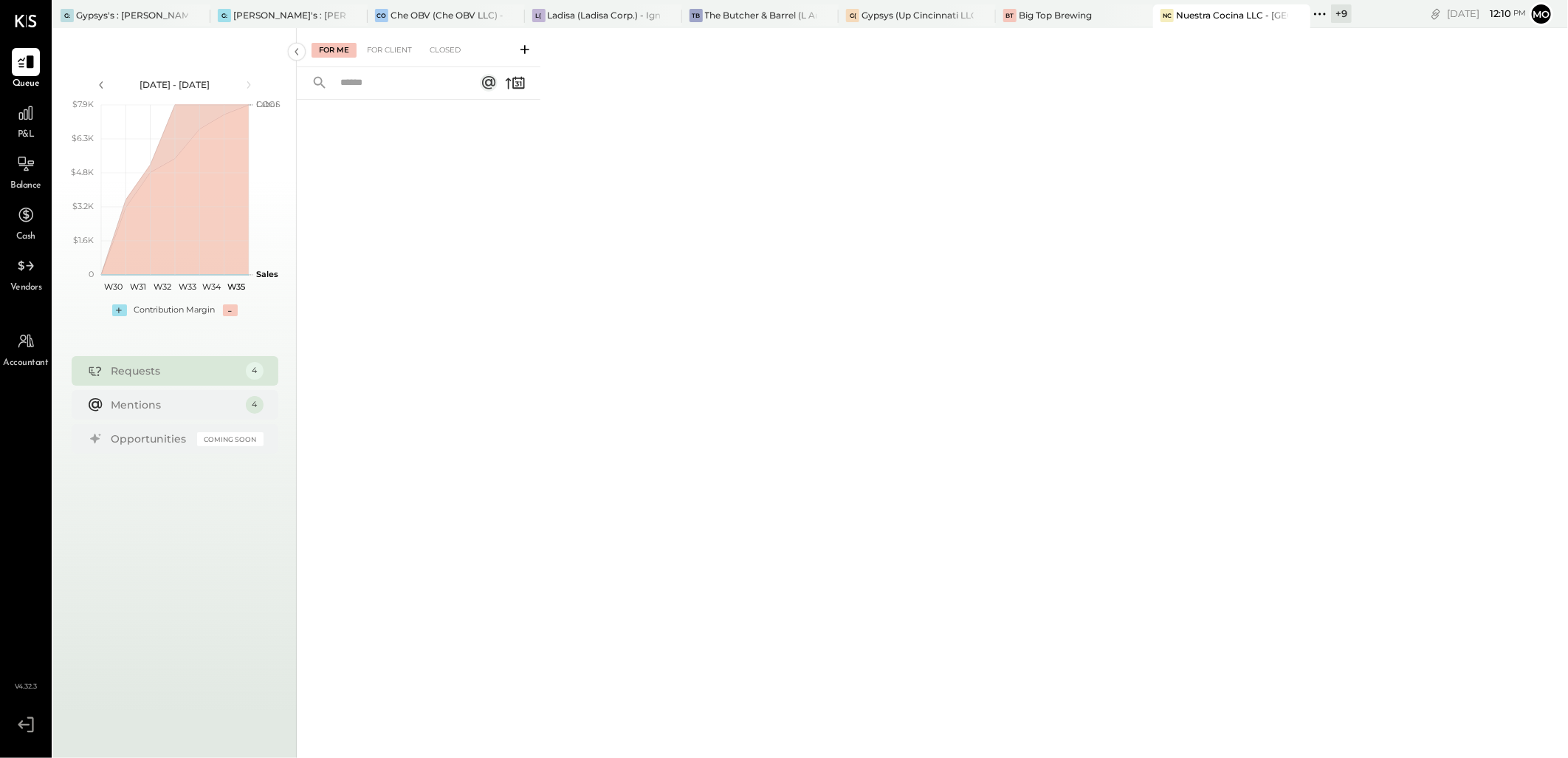
click at [377, 57] on div "For Me For Client Closed" at bounding box center [418, 48] width 244 height 39
click at [377, 47] on div "For Client" at bounding box center [390, 50] width 60 height 15
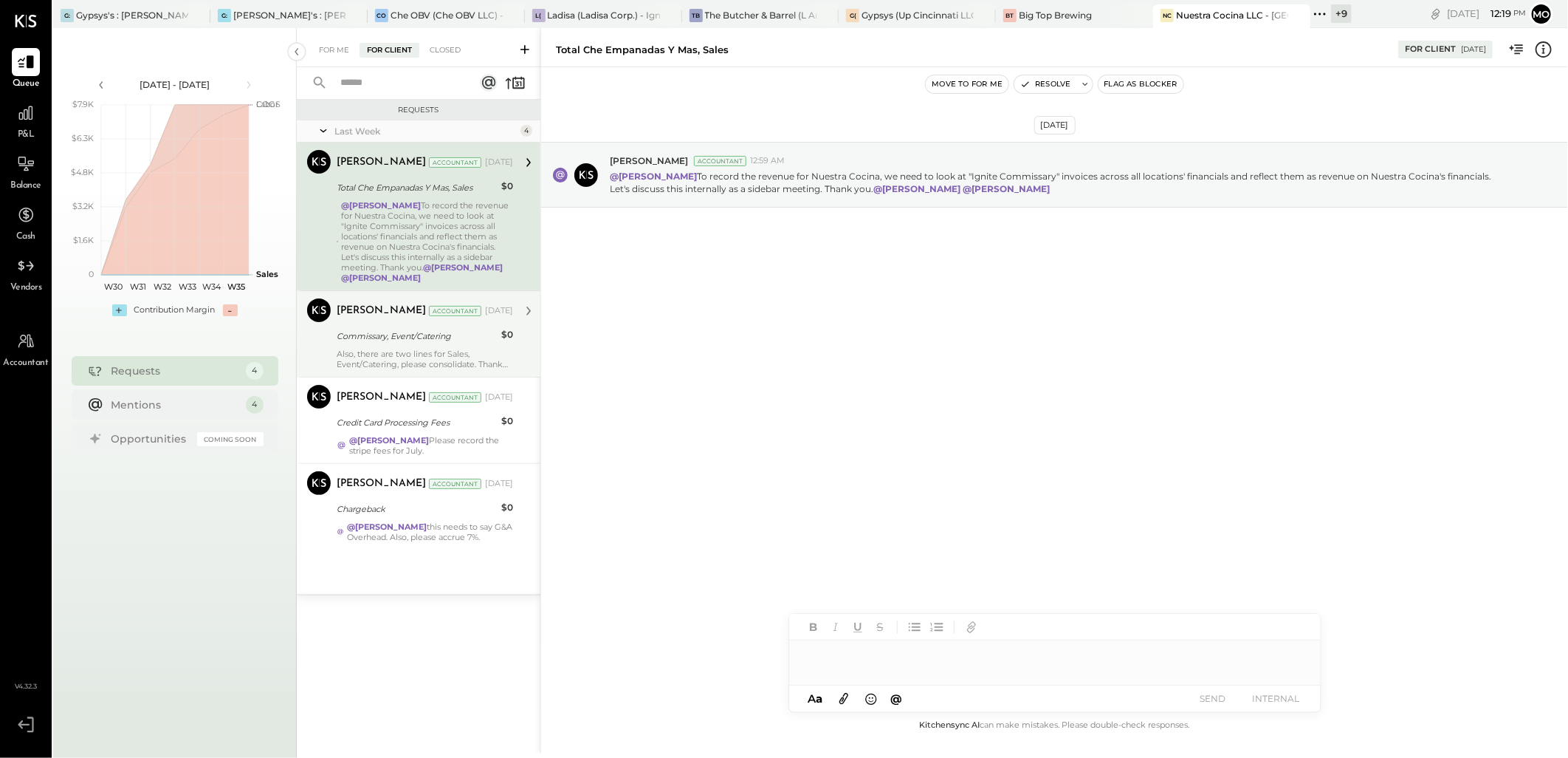
click at [445, 333] on div "Commissary, Event/Catering" at bounding box center [417, 335] width 160 height 15
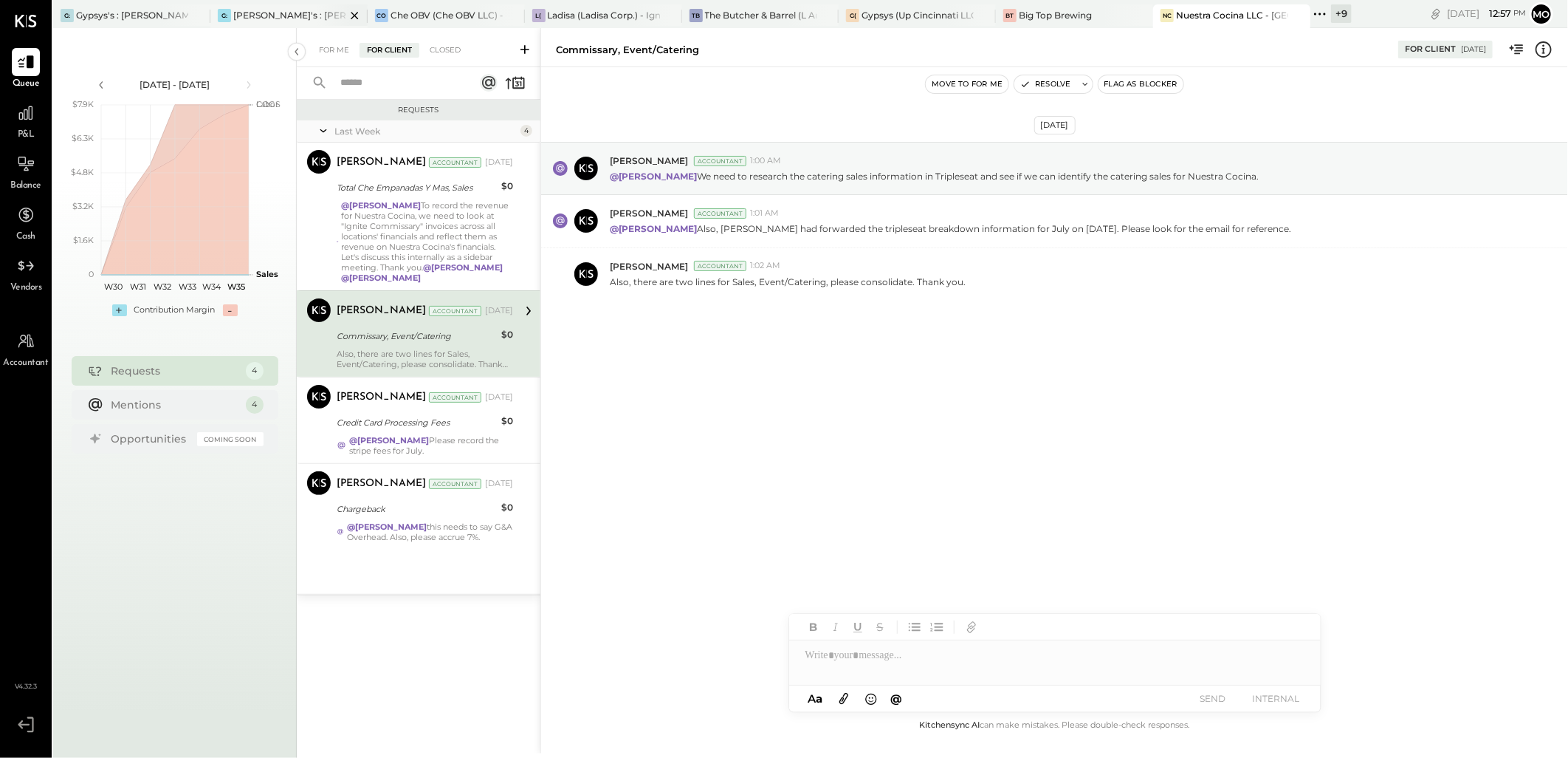
click at [276, 17] on div "[PERSON_NAME]'s : [PERSON_NAME]'s" at bounding box center [289, 15] width 113 height 12
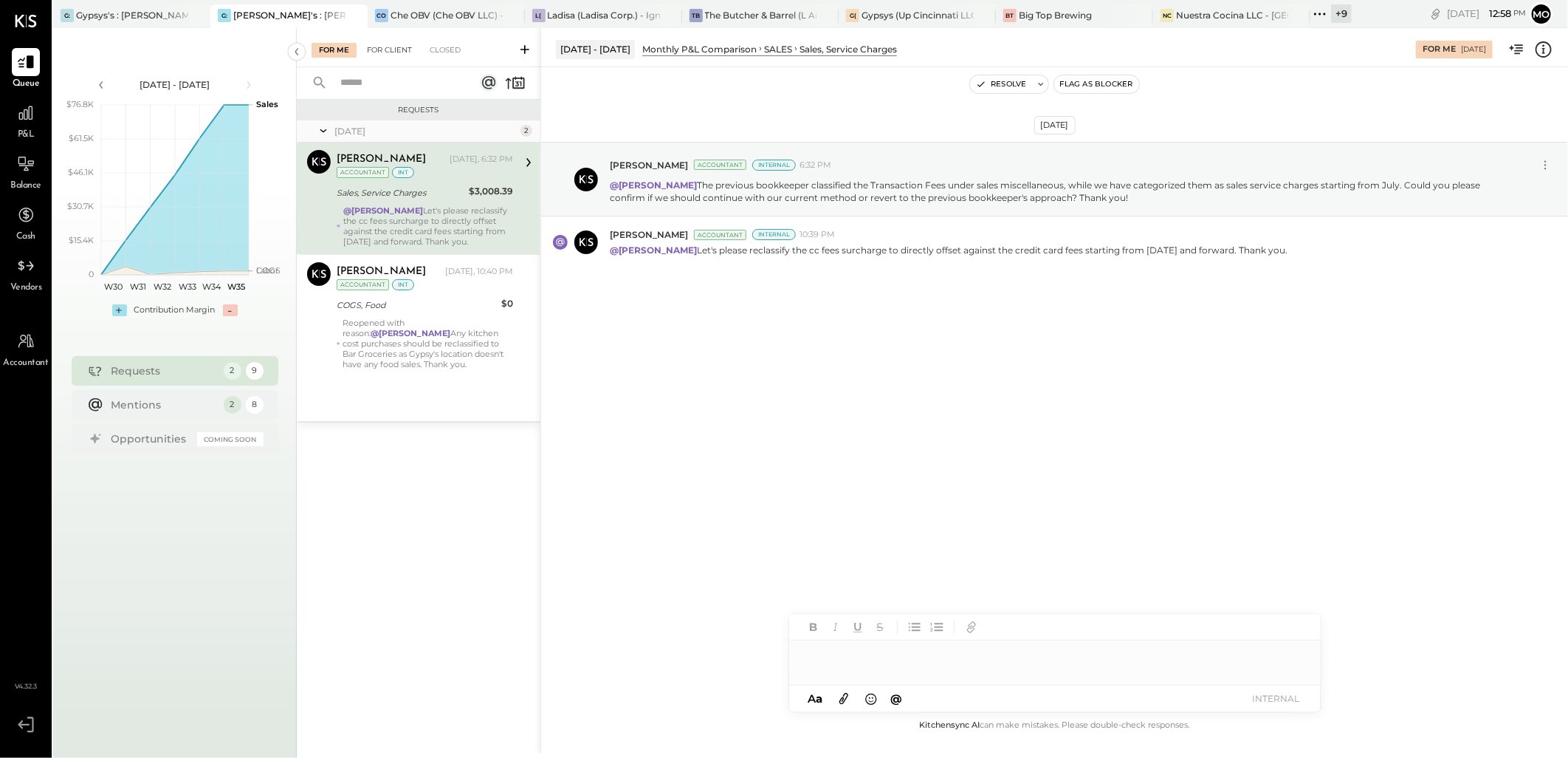
click at [382, 48] on div "For Client" at bounding box center [390, 50] width 60 height 15
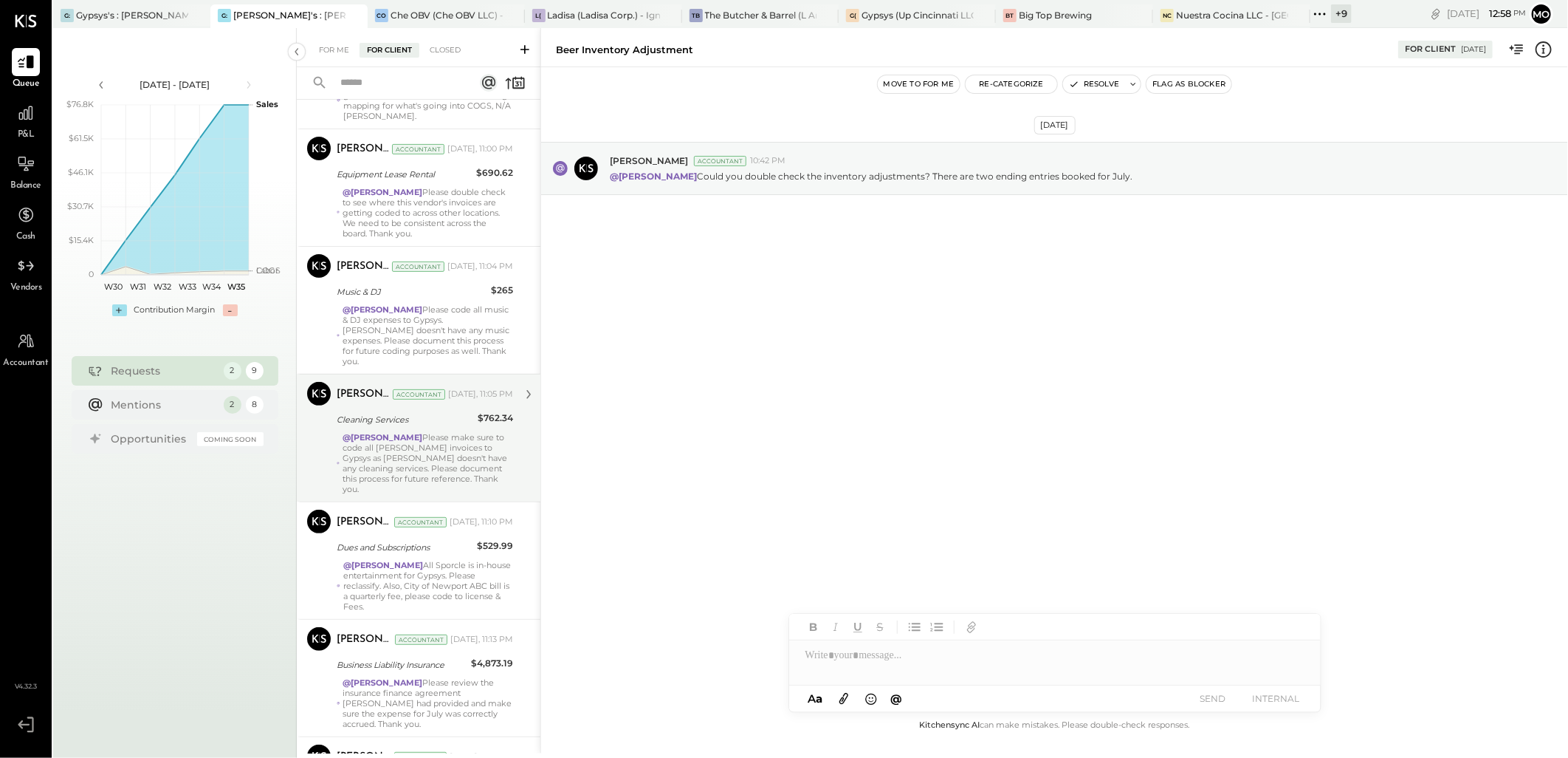
scroll to position [484, 0]
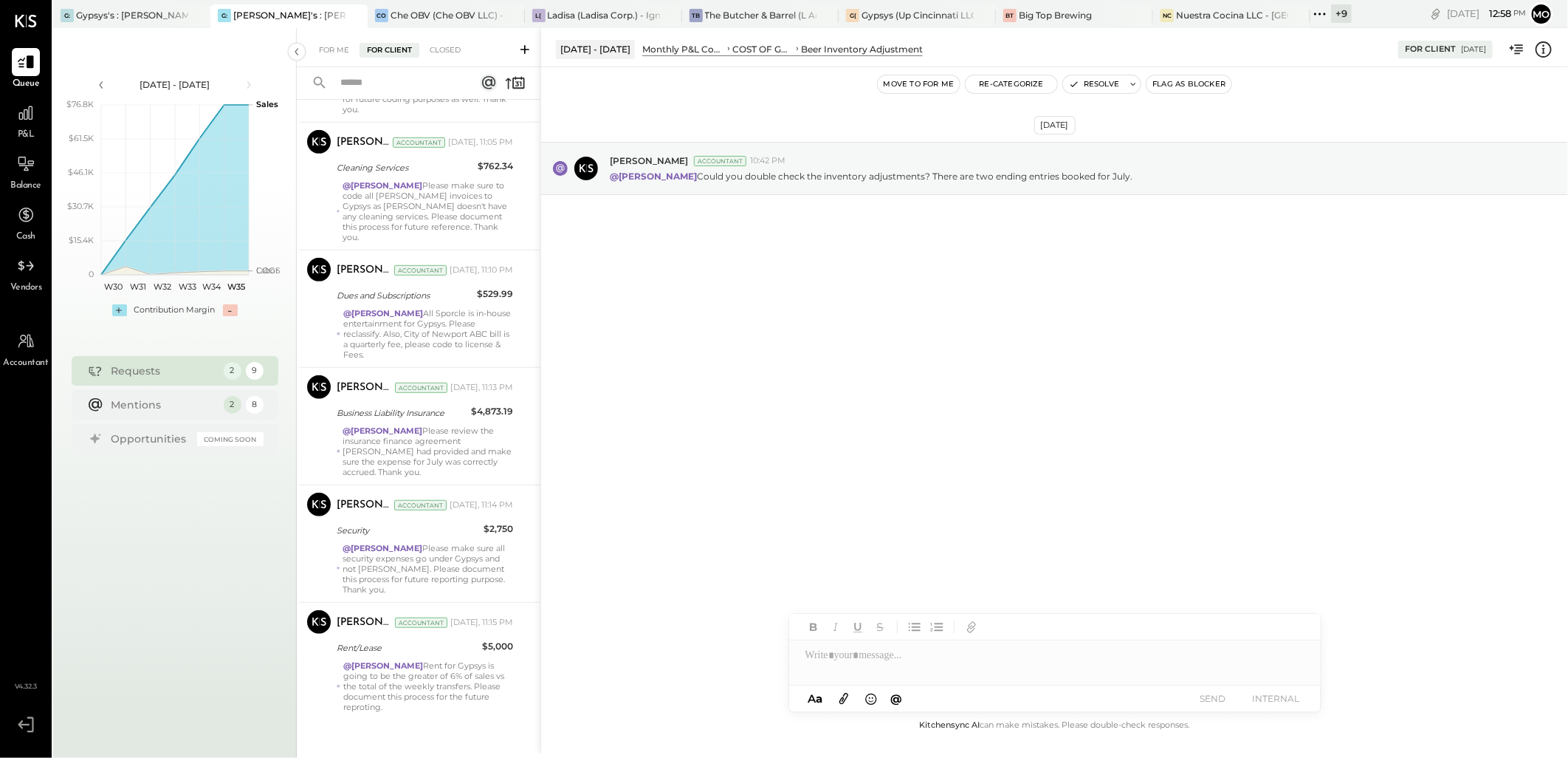
click at [335, 40] on div "For Me For Client Closed" at bounding box center [418, 48] width 244 height 39
click at [336, 46] on div "For Me" at bounding box center [333, 50] width 45 height 15
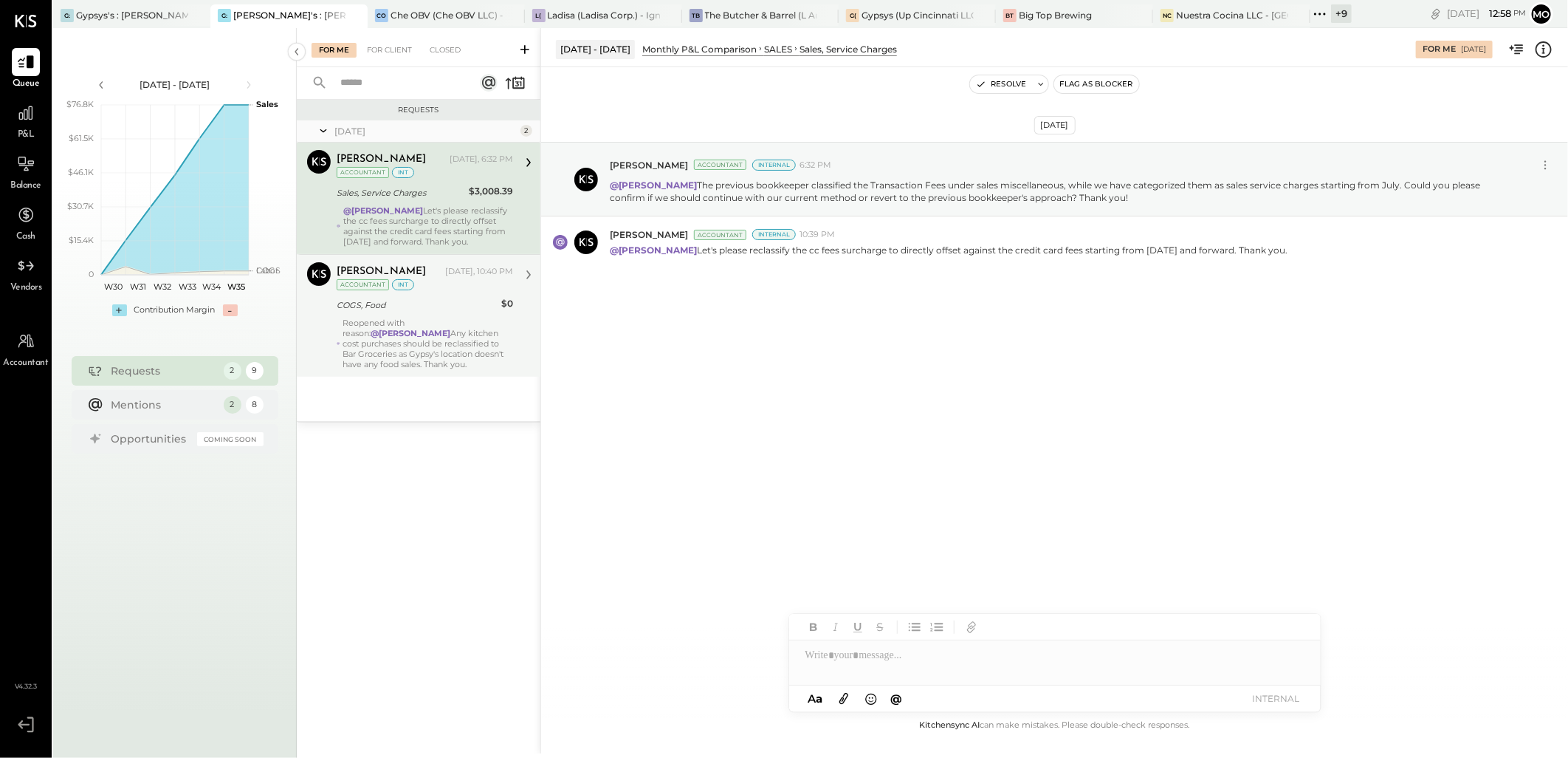
click at [434, 345] on div "Reopened with reason: @[PERSON_NAME] Any kitchen cost purchases should be recla…" at bounding box center [428, 343] width 170 height 52
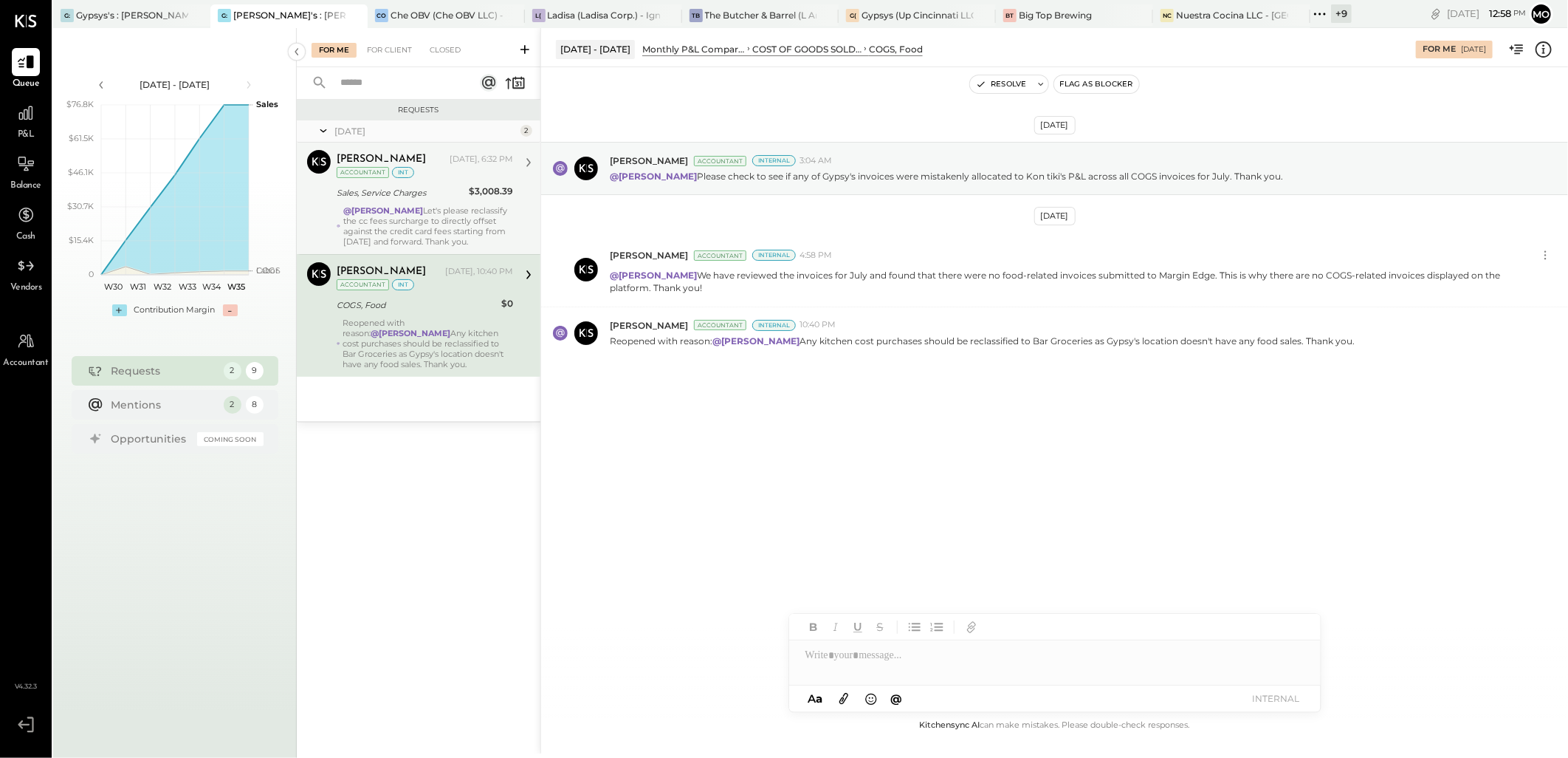
click at [451, 217] on div "@[PERSON_NAME] Let's please reclassify the cc fees surcharge to directly offset…" at bounding box center [428, 225] width 170 height 41
